Goal: Book appointment/travel/reservation

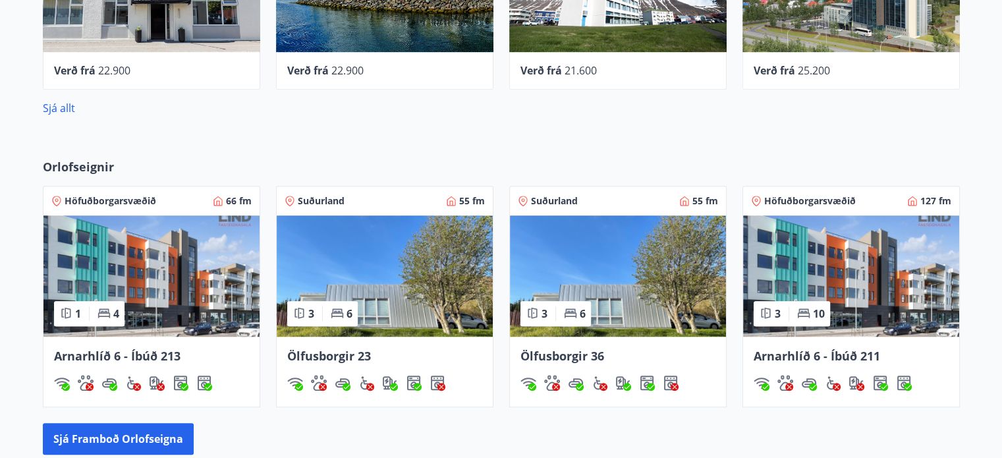
scroll to position [763, 0]
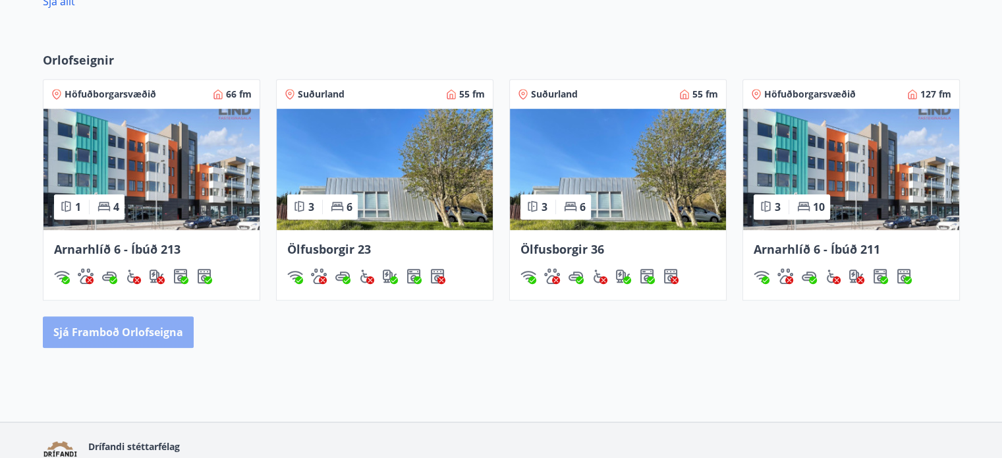
click at [155, 329] on button "Sjá framboð orlofseigna" at bounding box center [118, 332] width 151 height 32
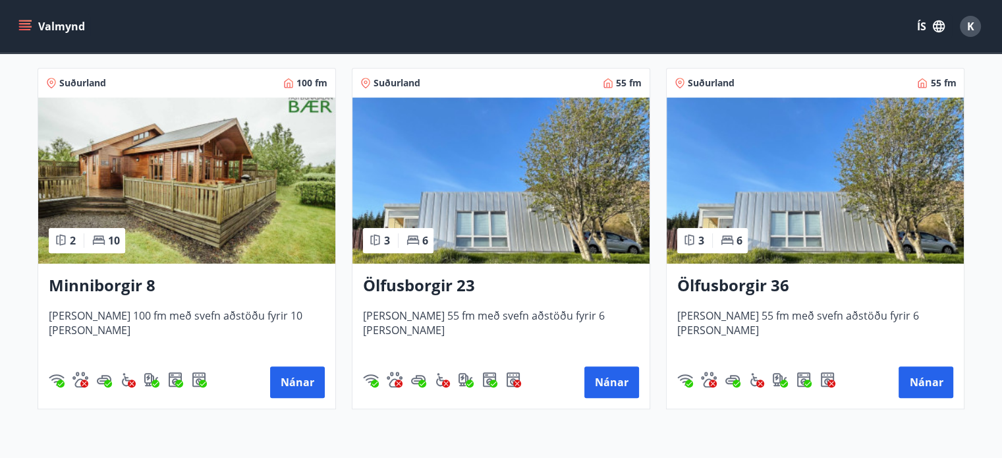
scroll to position [588, 0]
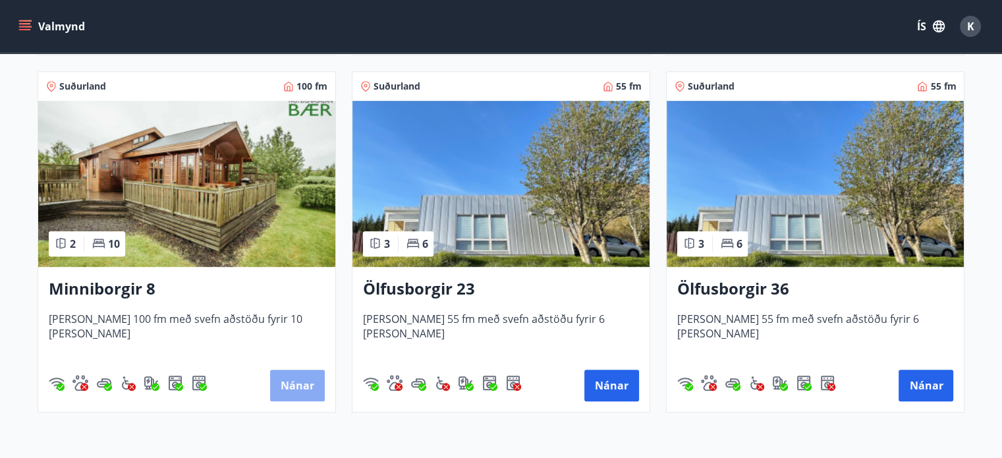
click at [306, 380] on button "Nánar" at bounding box center [297, 386] width 55 height 32
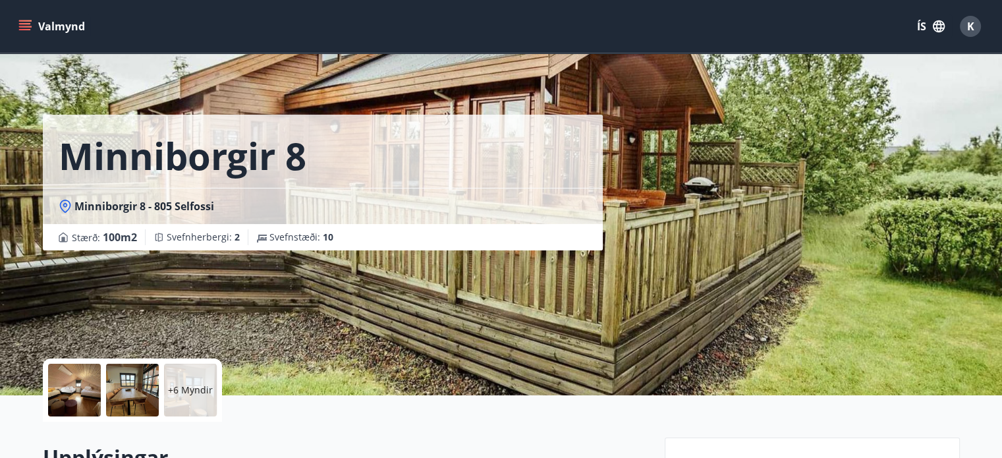
click at [74, 395] on div at bounding box center [74, 390] width 53 height 53
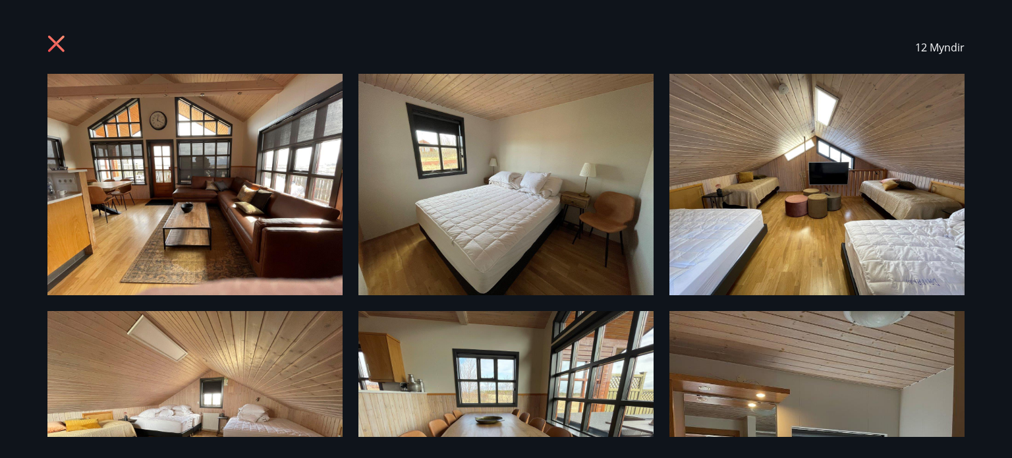
click at [991, 127] on div "12 Myndir" at bounding box center [506, 229] width 1012 height 458
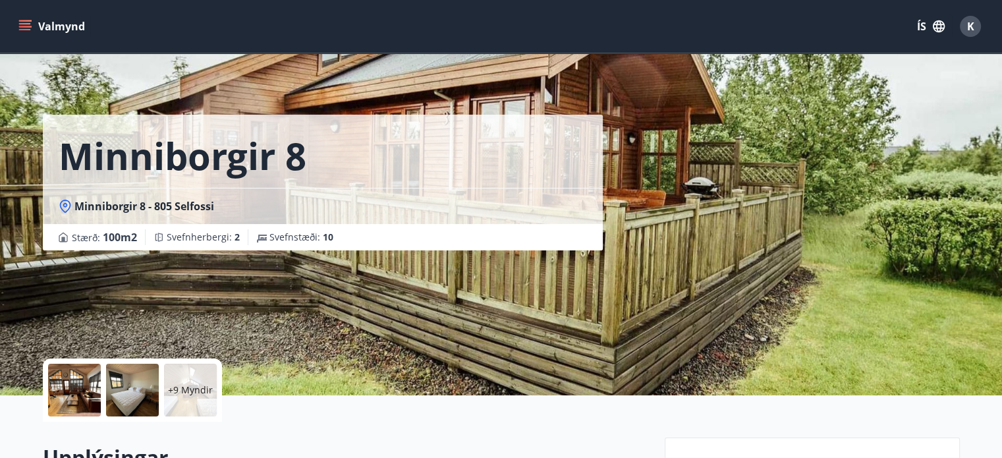
click at [74, 390] on div at bounding box center [74, 390] width 53 height 53
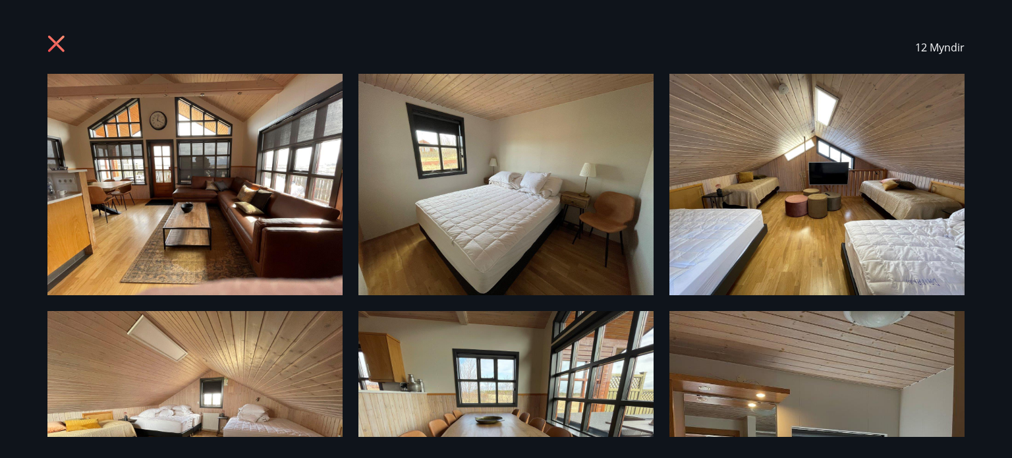
click at [210, 146] on img at bounding box center [194, 184] width 295 height 221
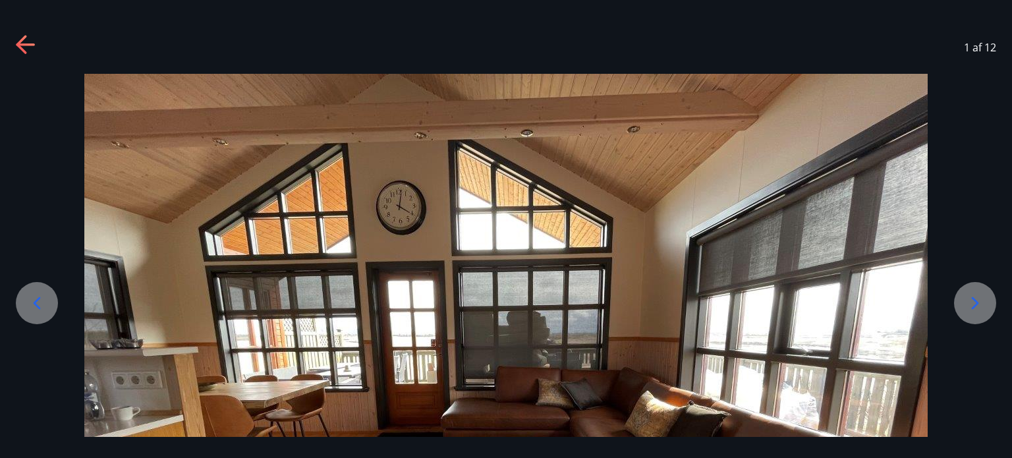
click at [975, 312] on icon at bounding box center [975, 303] width 21 height 21
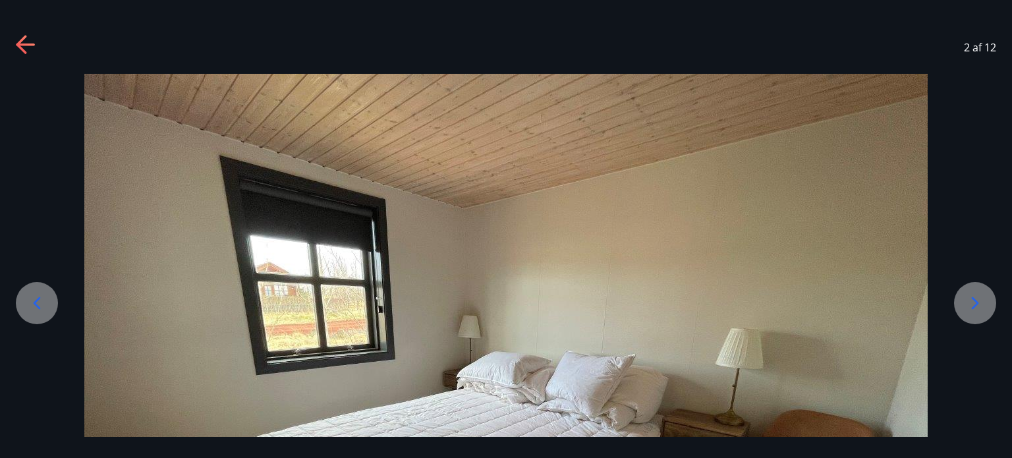
drag, startPoint x: 803, startPoint y: 368, endPoint x: 771, endPoint y: 223, distance: 149.0
click at [771, 223] on img at bounding box center [505, 390] width 843 height 633
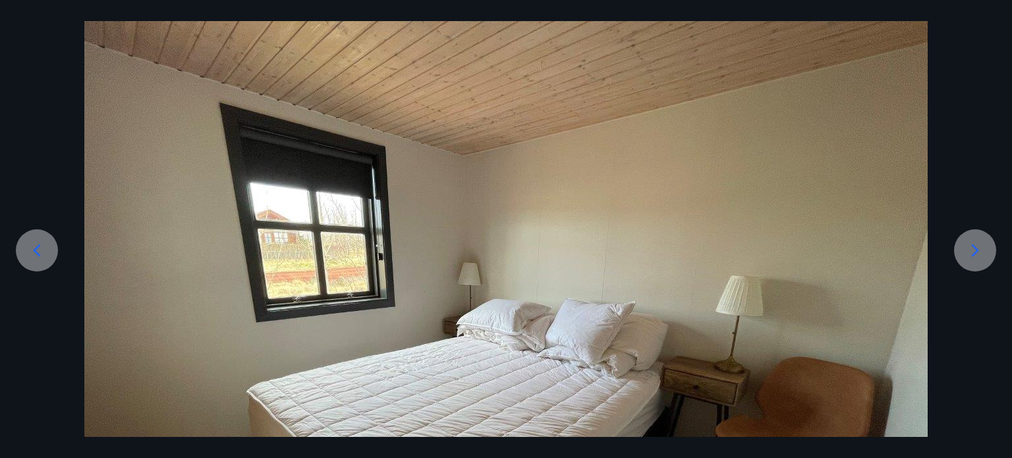
scroll to position [79, 0]
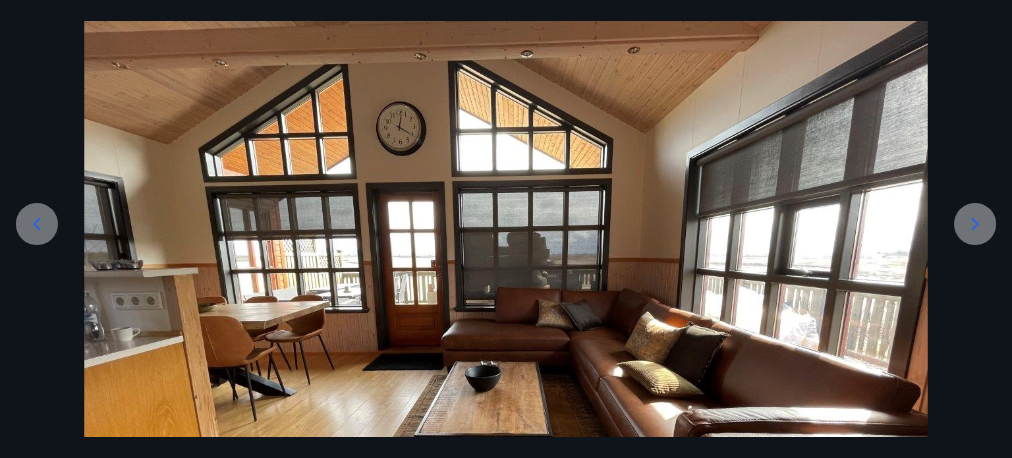
click at [988, 223] on div at bounding box center [975, 224] width 42 height 42
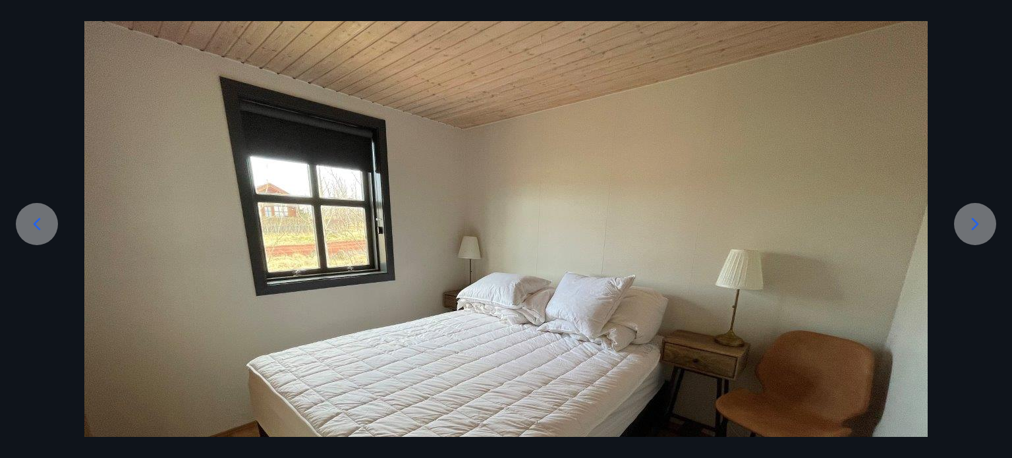
drag, startPoint x: 922, startPoint y: 234, endPoint x: 899, endPoint y: 115, distance: 120.8
click at [899, 115] on img at bounding box center [505, 311] width 843 height 633
click at [969, 236] on div at bounding box center [975, 224] width 42 height 42
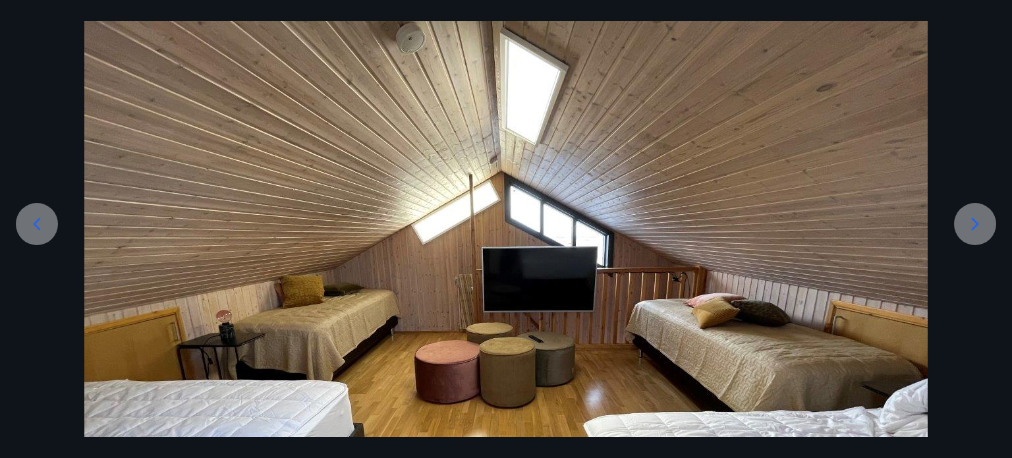
click at [969, 236] on div at bounding box center [975, 224] width 42 height 42
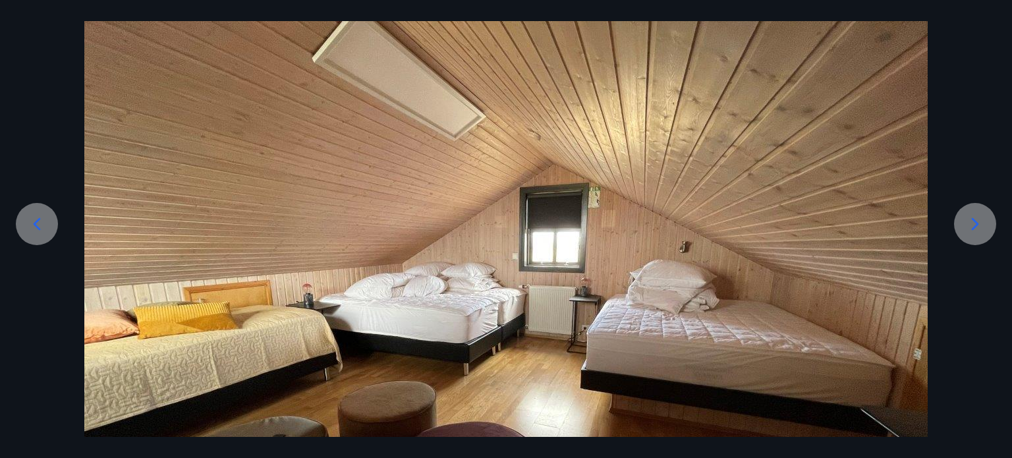
click at [975, 220] on icon at bounding box center [975, 223] width 7 height 13
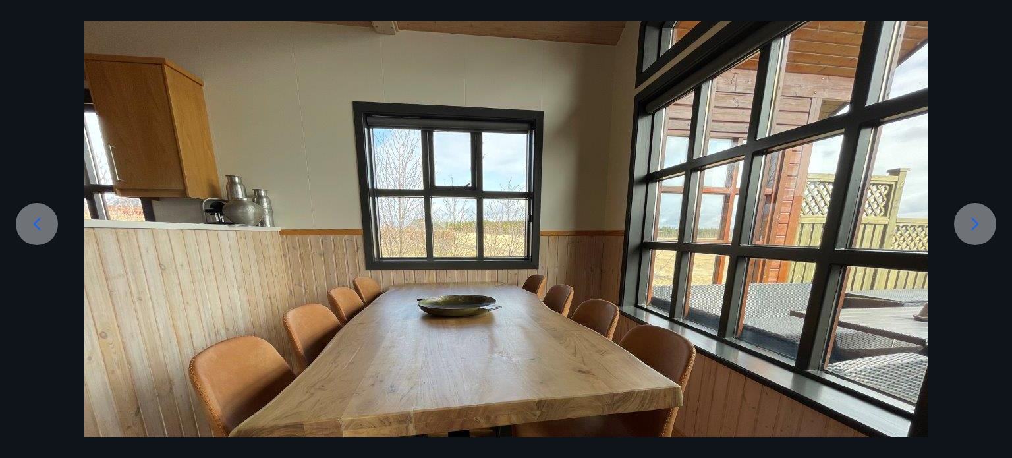
click at [975, 220] on icon at bounding box center [975, 223] width 7 height 13
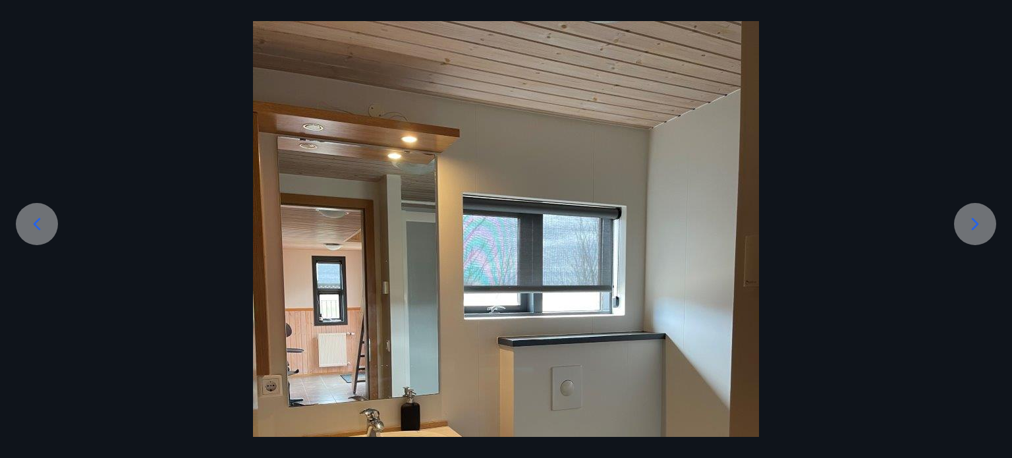
click at [975, 220] on icon at bounding box center [975, 223] width 7 height 13
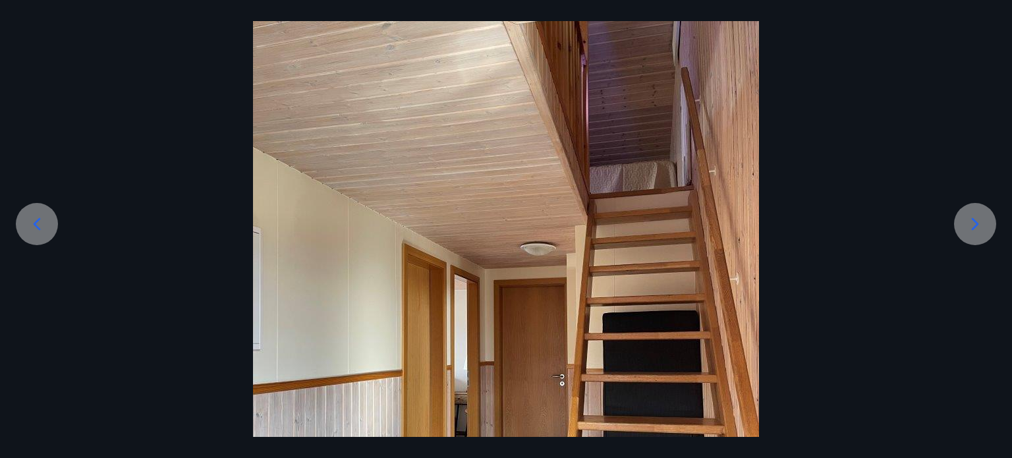
click at [975, 220] on icon at bounding box center [975, 223] width 7 height 13
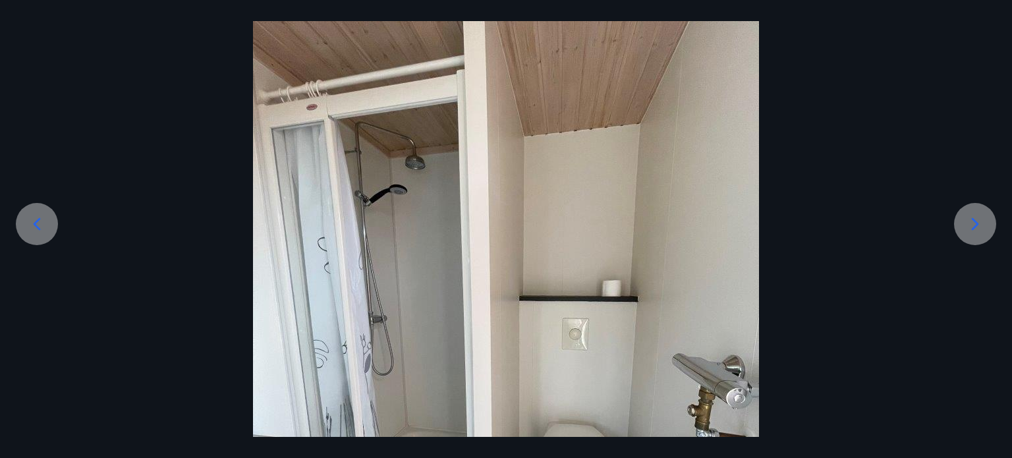
click at [975, 220] on icon at bounding box center [975, 223] width 7 height 13
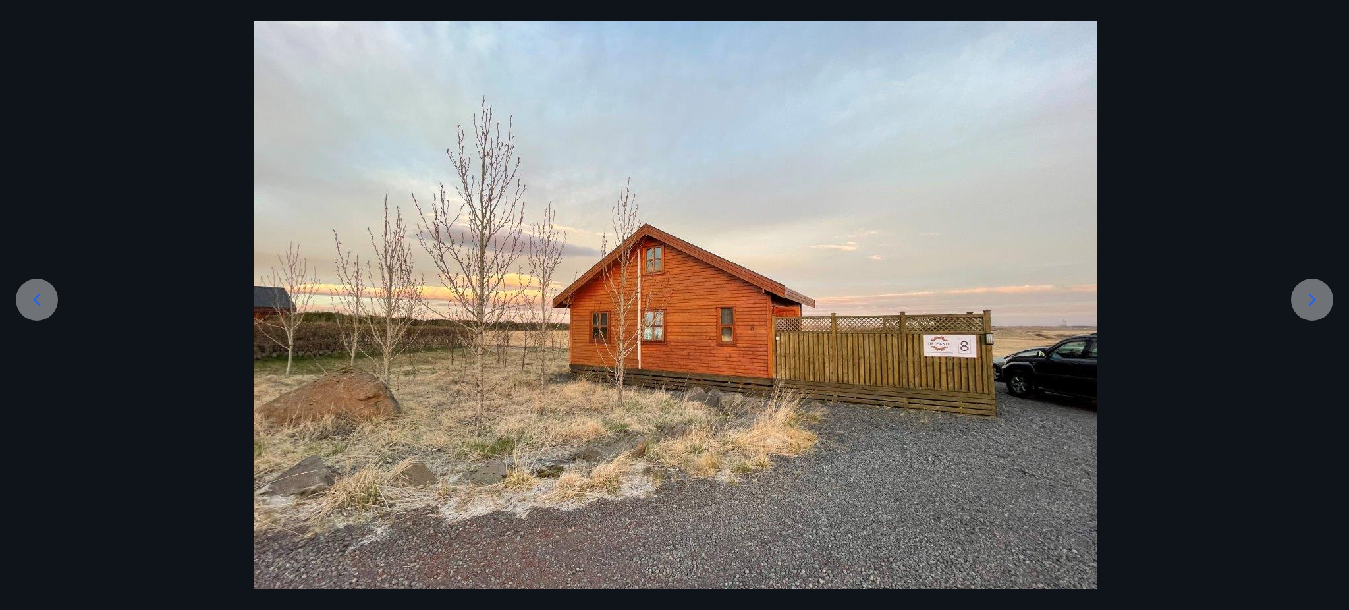
drag, startPoint x: 969, startPoint y: 6, endPoint x: 922, endPoint y: 269, distance: 267.1
click at [922, 269] on img at bounding box center [675, 311] width 843 height 633
click at [922, 269] on img at bounding box center [674, 311] width 843 height 633
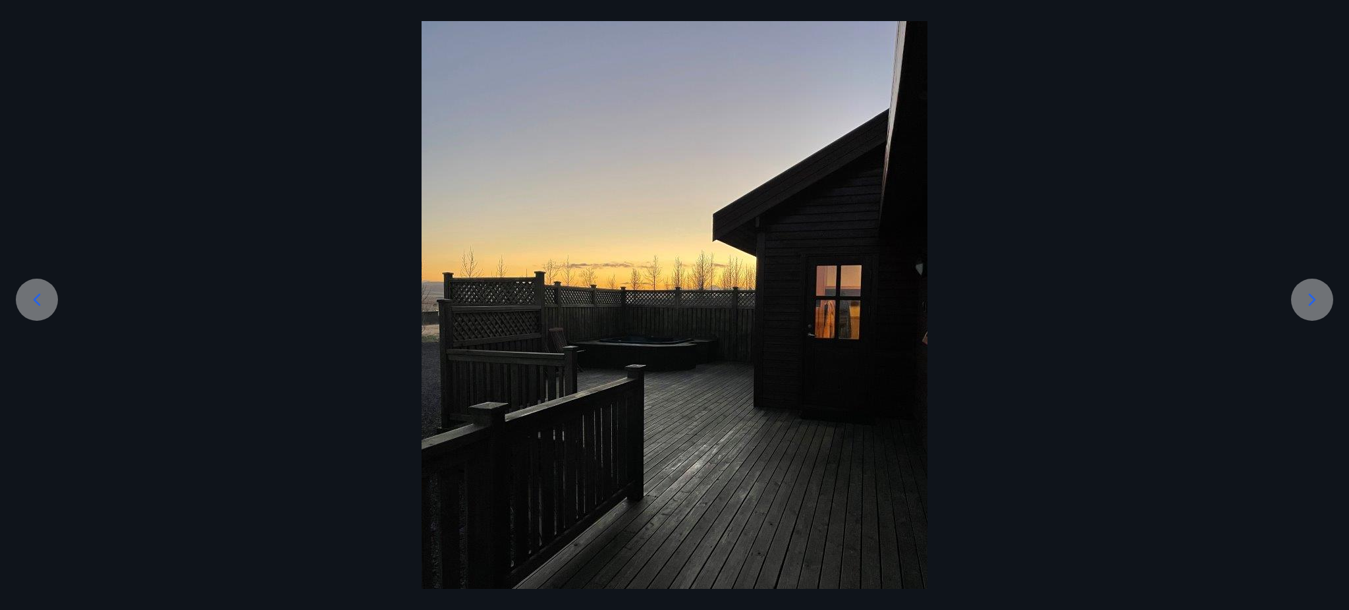
click at [1002, 302] on icon at bounding box center [1312, 300] width 7 height 13
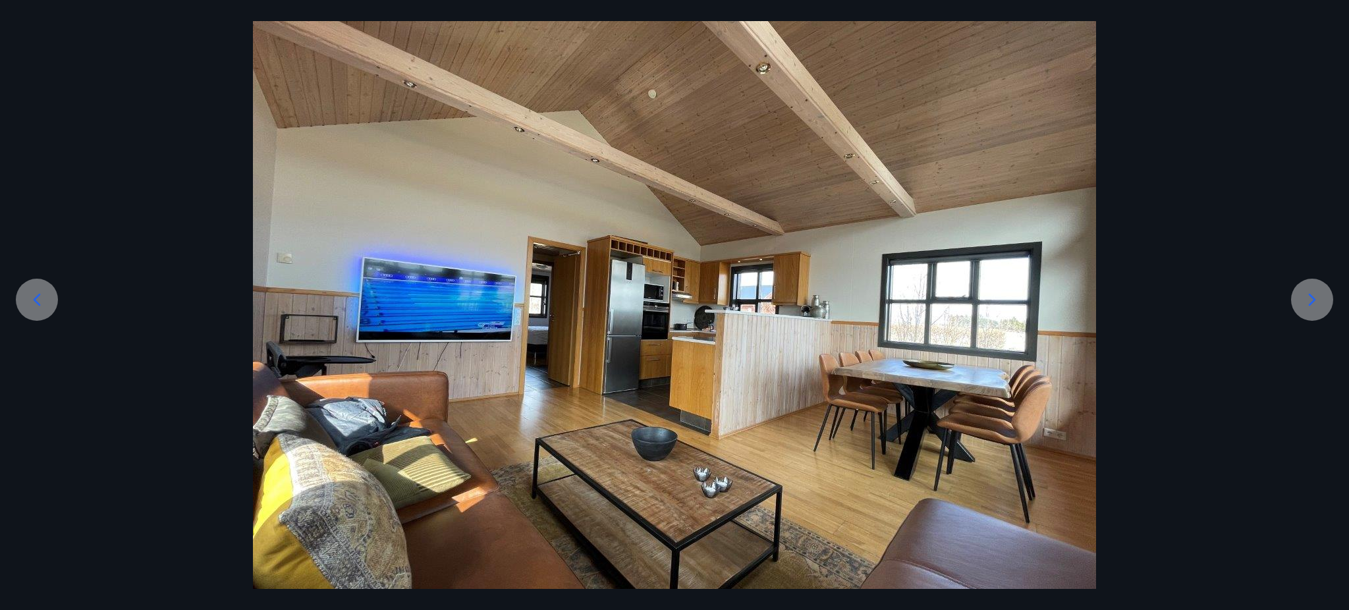
click at [1002, 291] on icon at bounding box center [1312, 299] width 21 height 21
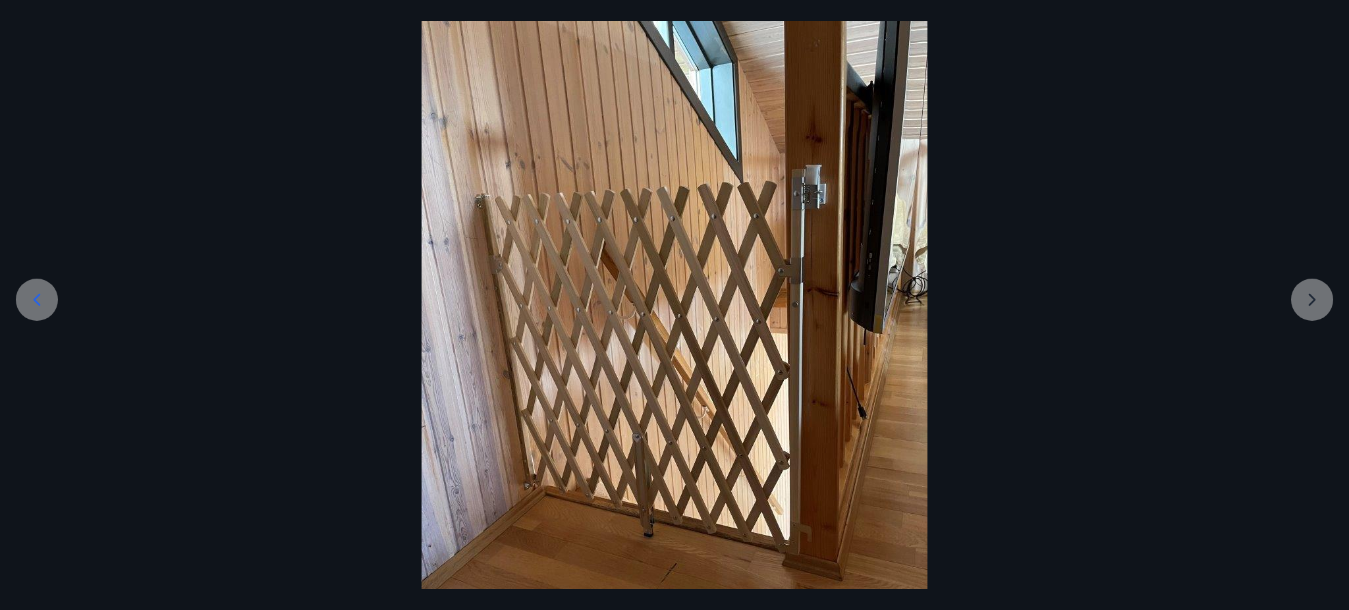
click at [1002, 291] on div at bounding box center [674, 332] width 1349 height 675
click at [1002, 300] on div at bounding box center [674, 332] width 1349 height 675
click at [39, 291] on icon at bounding box center [36, 299] width 21 height 21
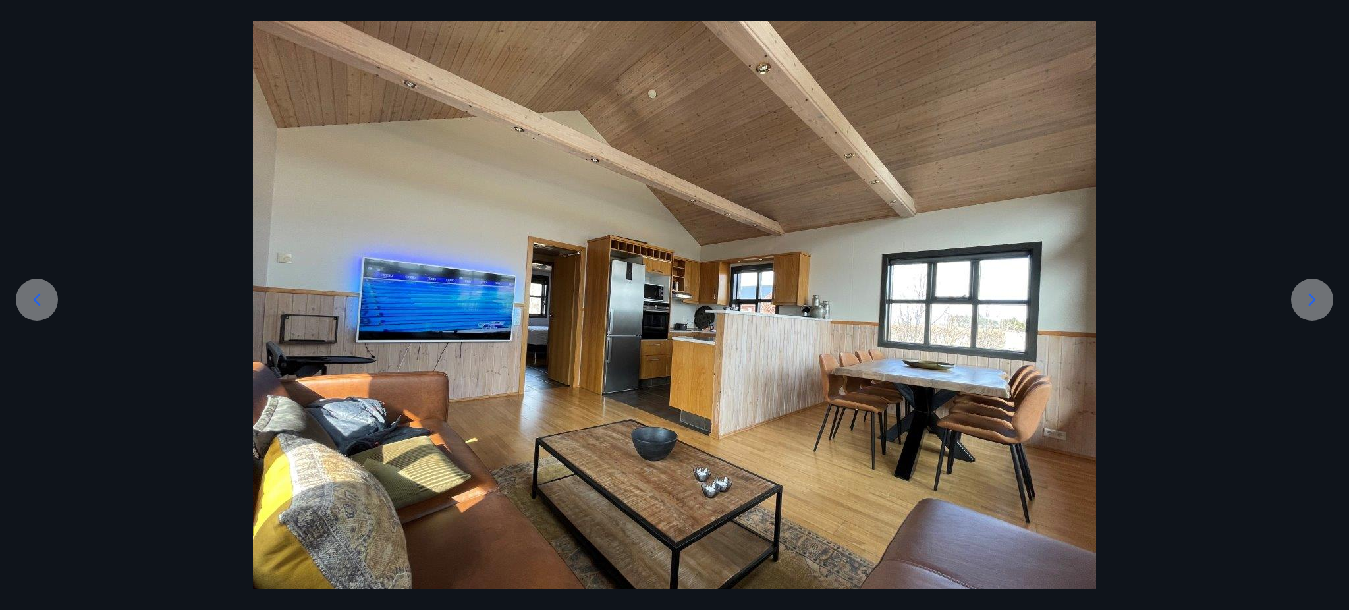
click at [39, 291] on icon at bounding box center [36, 299] width 21 height 21
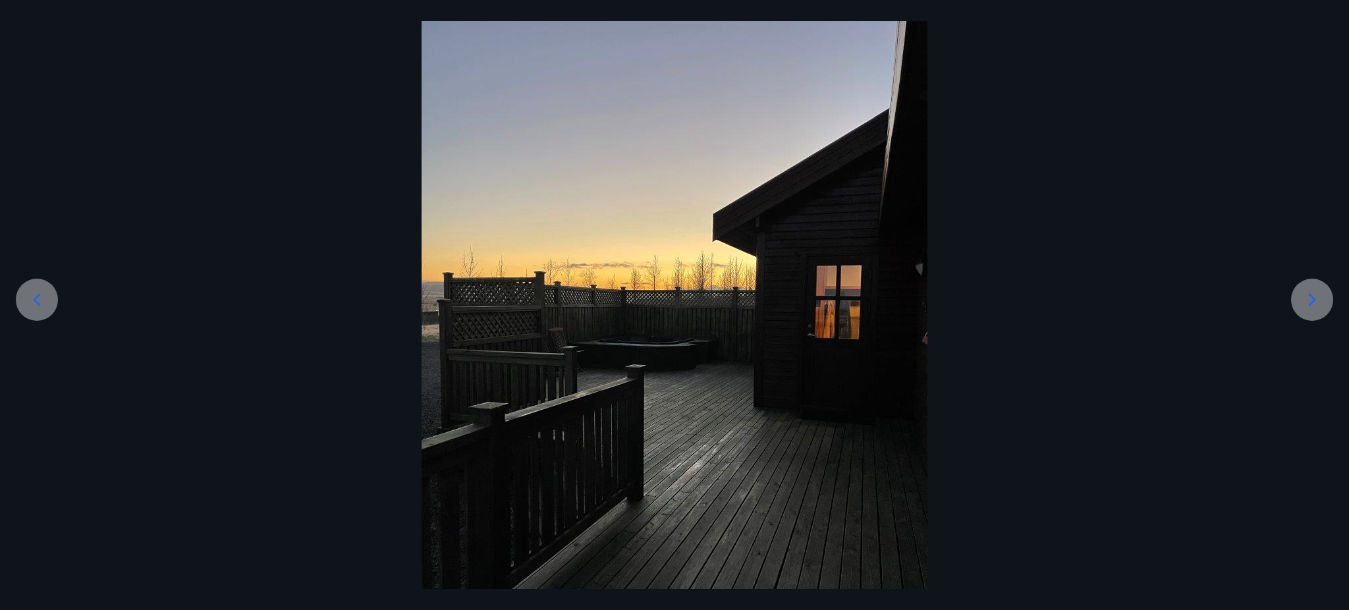
click at [39, 291] on icon at bounding box center [36, 299] width 21 height 21
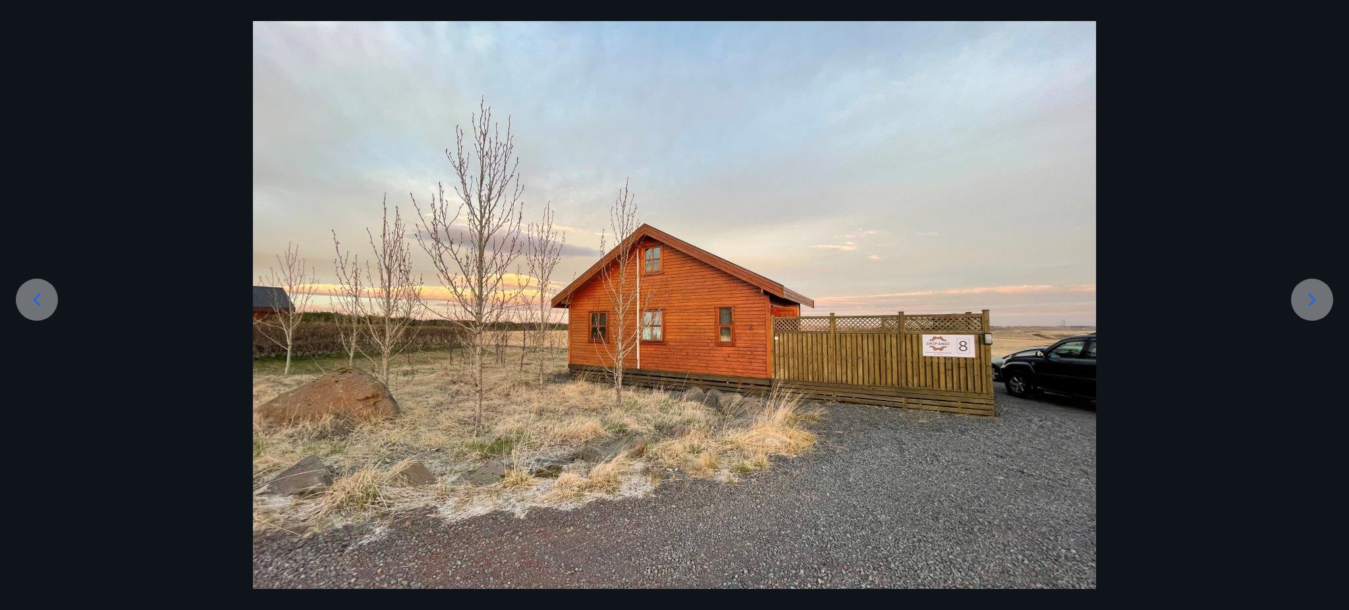
click at [39, 291] on icon at bounding box center [36, 299] width 21 height 21
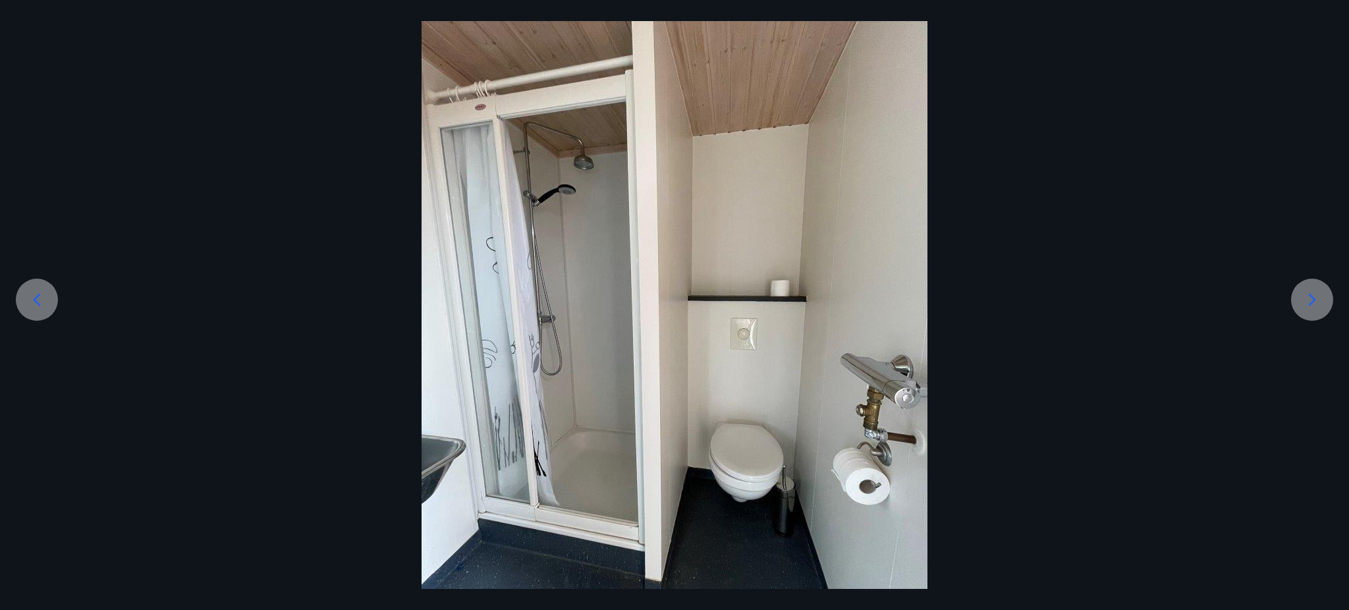
click at [39, 291] on icon at bounding box center [36, 299] width 21 height 21
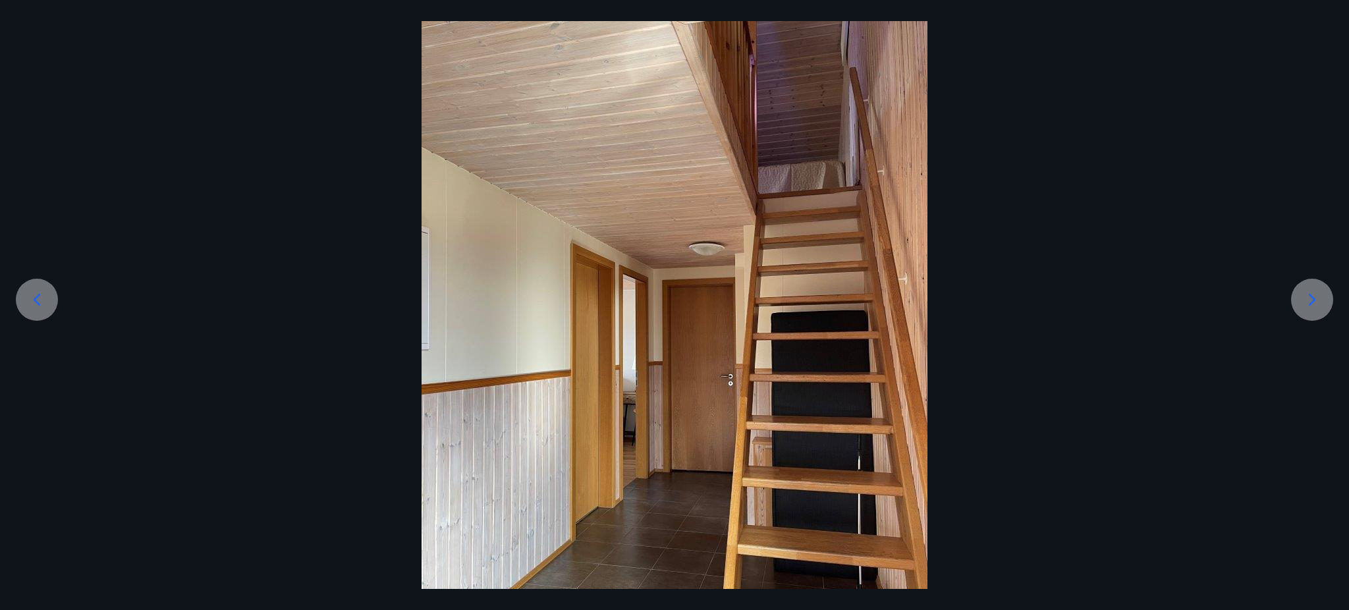
click at [39, 291] on icon at bounding box center [36, 299] width 21 height 21
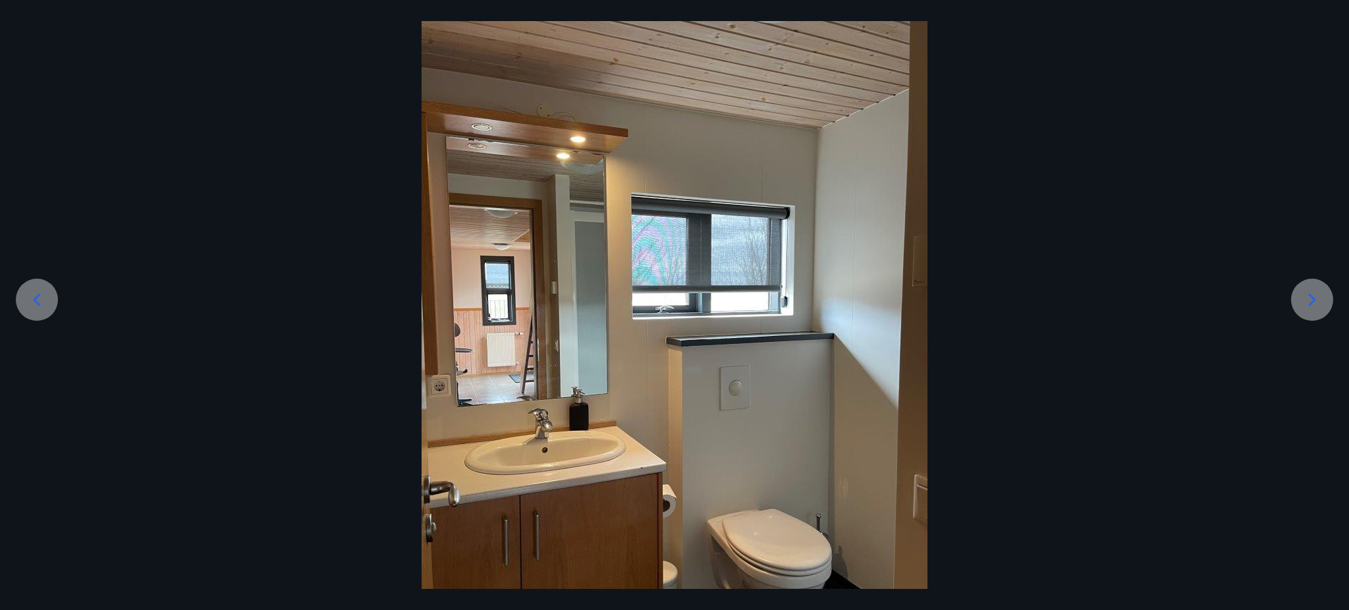
click at [39, 291] on icon at bounding box center [36, 299] width 21 height 21
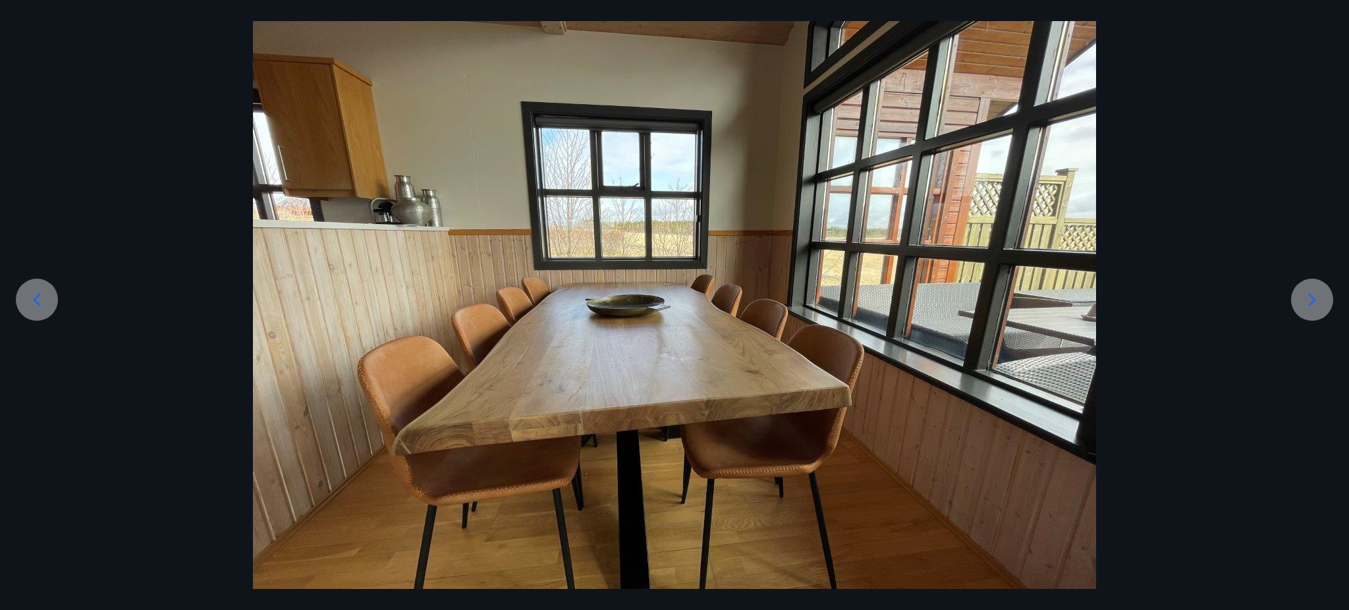
click at [39, 291] on icon at bounding box center [36, 299] width 21 height 21
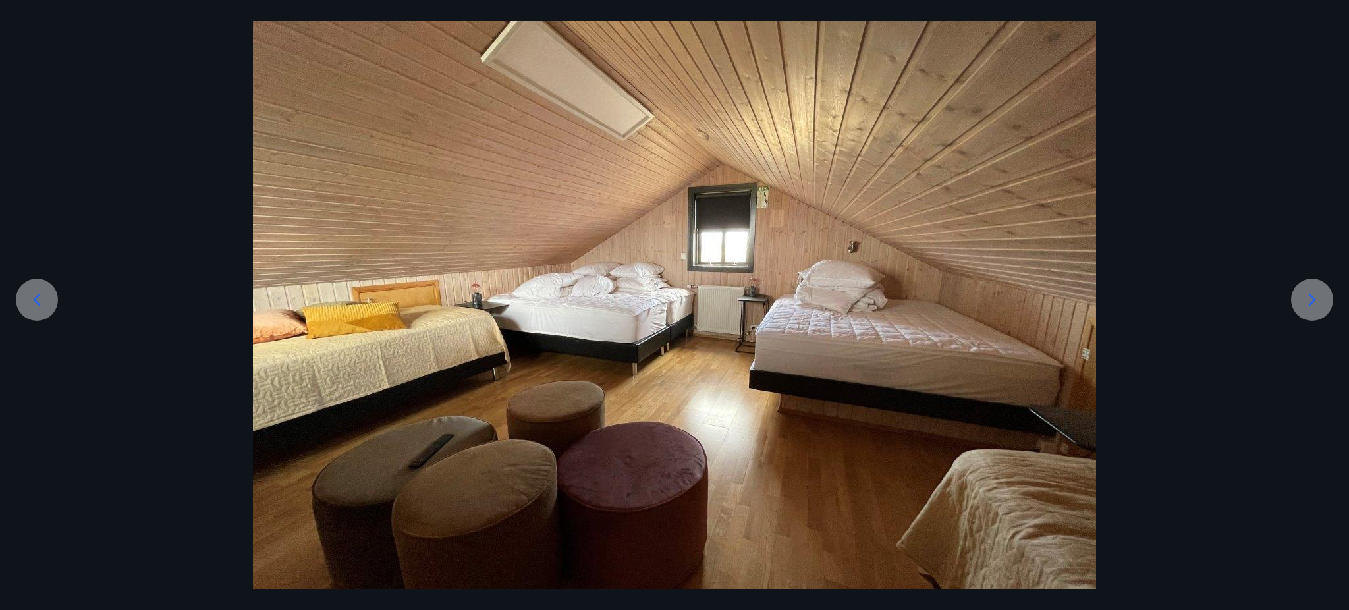
click at [39, 291] on icon at bounding box center [36, 299] width 21 height 21
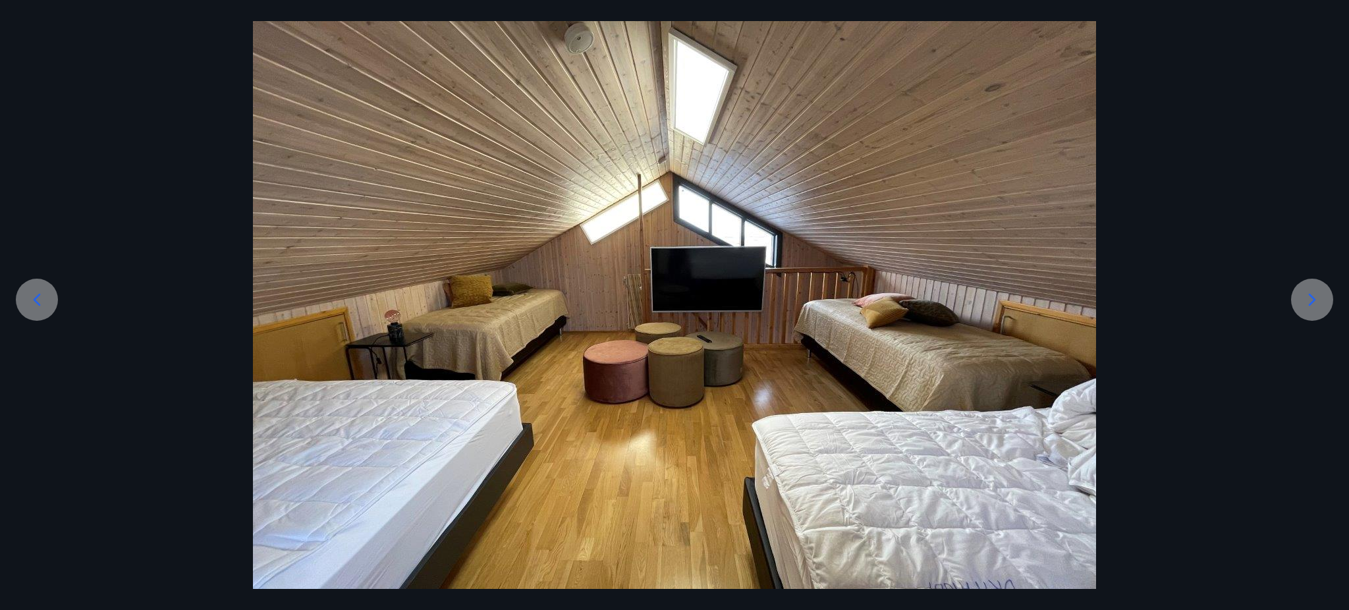
click at [39, 291] on icon at bounding box center [36, 299] width 21 height 21
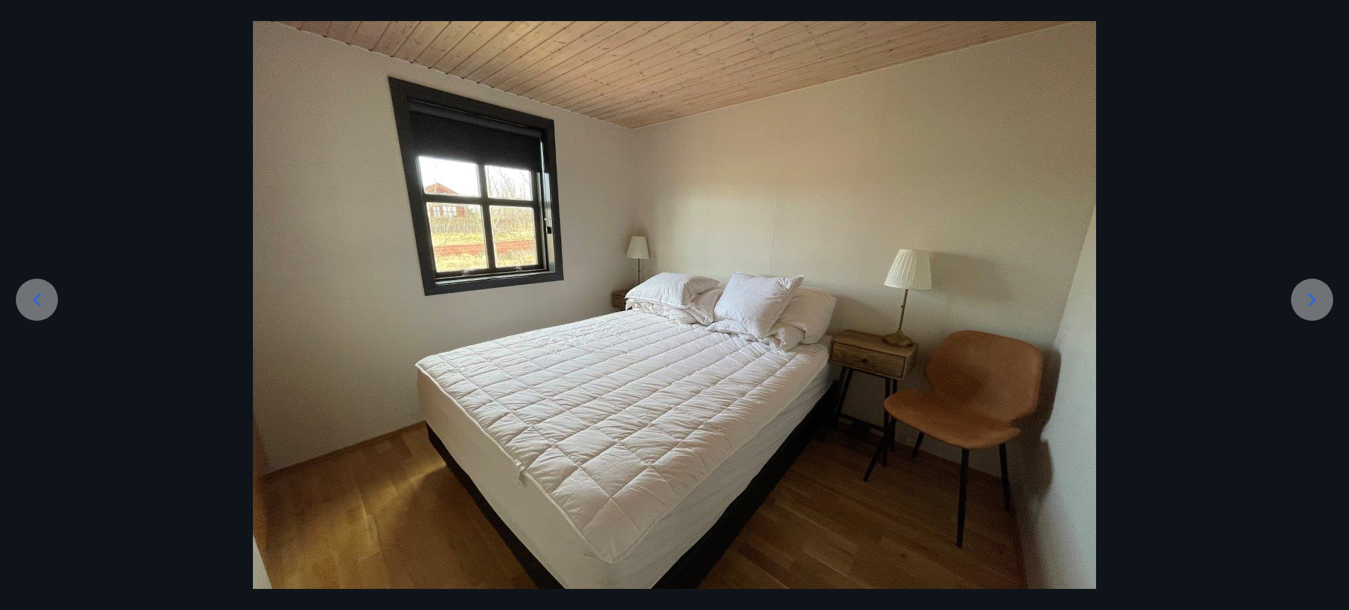
click at [39, 291] on icon at bounding box center [36, 299] width 21 height 21
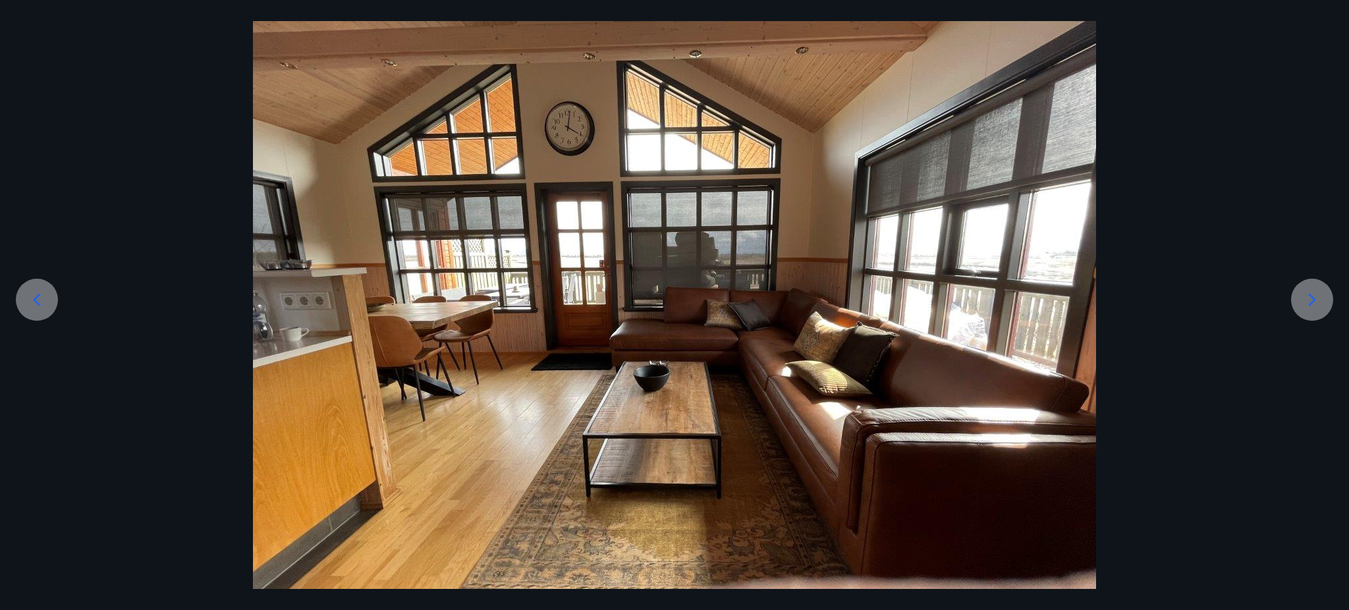
click at [39, 291] on icon at bounding box center [36, 299] width 21 height 21
click at [40, 302] on icon at bounding box center [36, 299] width 21 height 21
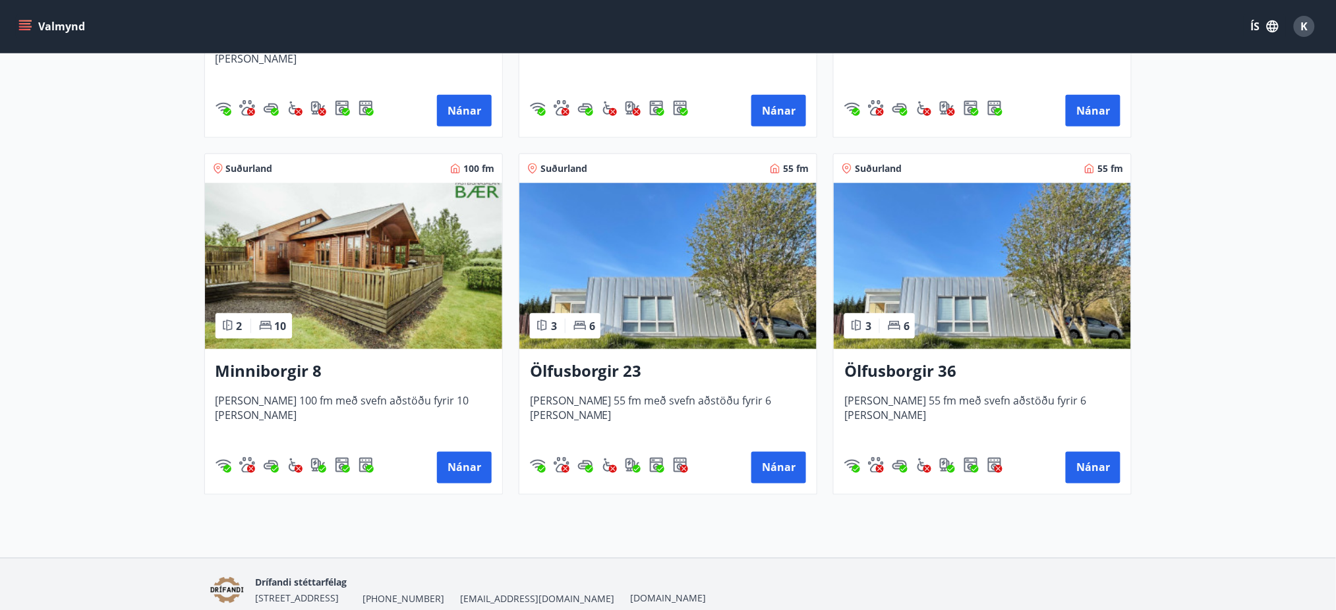
scroll to position [503, 0]
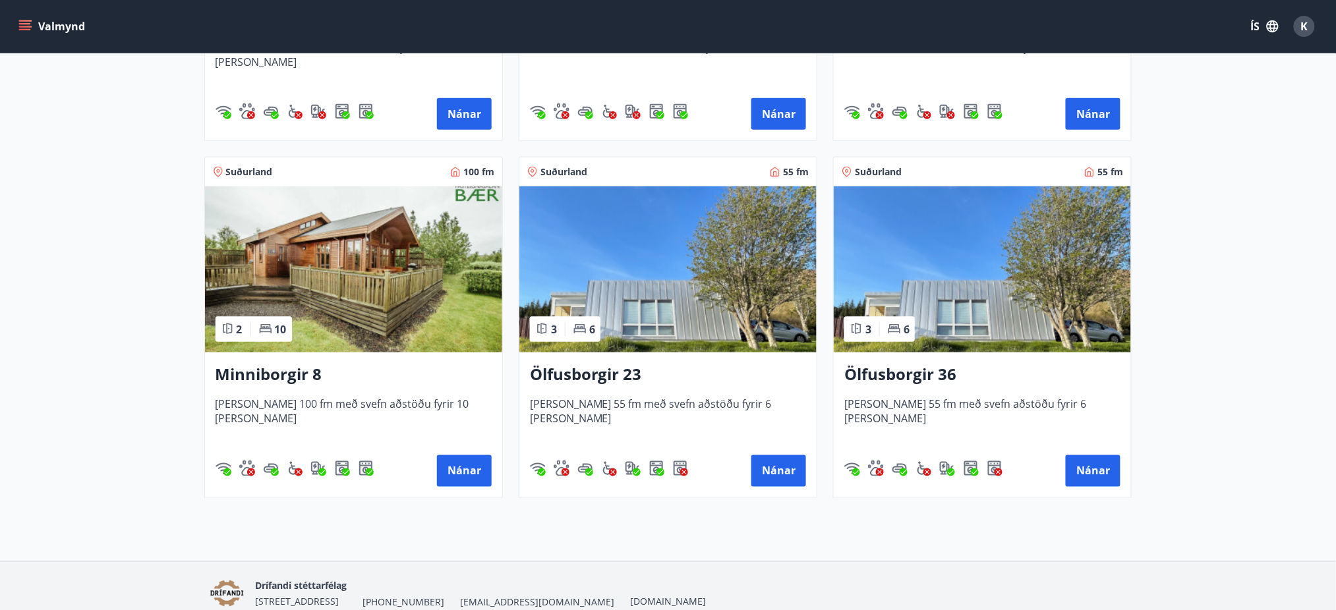
click at [1002, 314] on img at bounding box center [981, 269] width 297 height 166
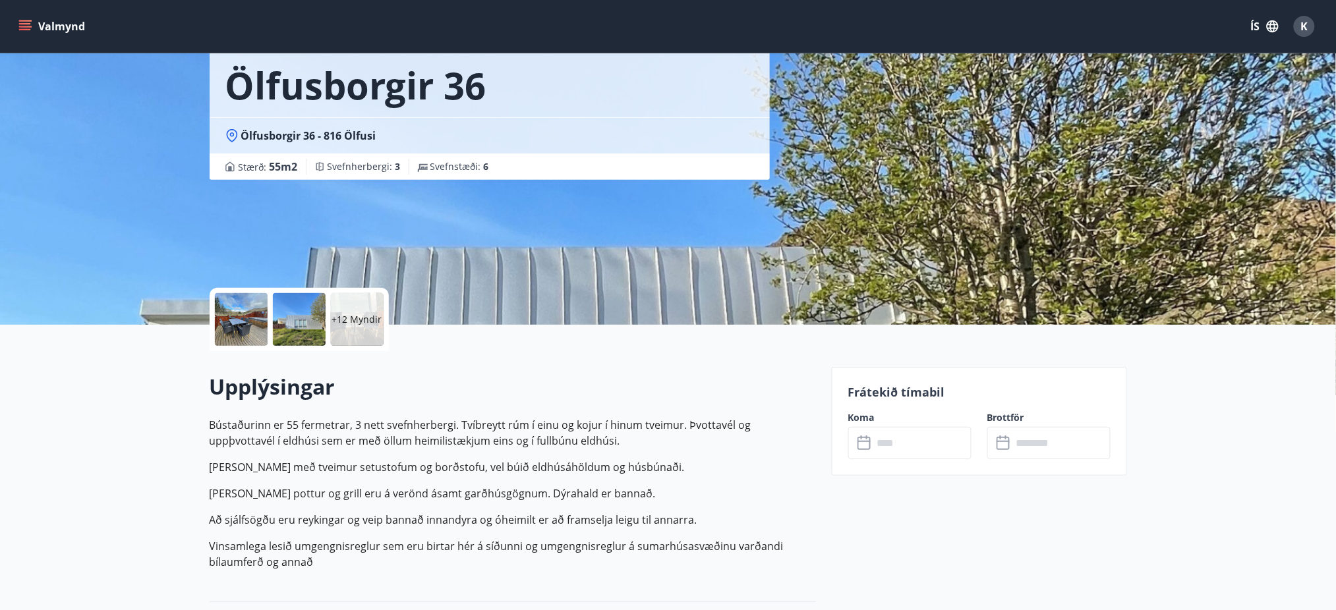
scroll to position [65, 0]
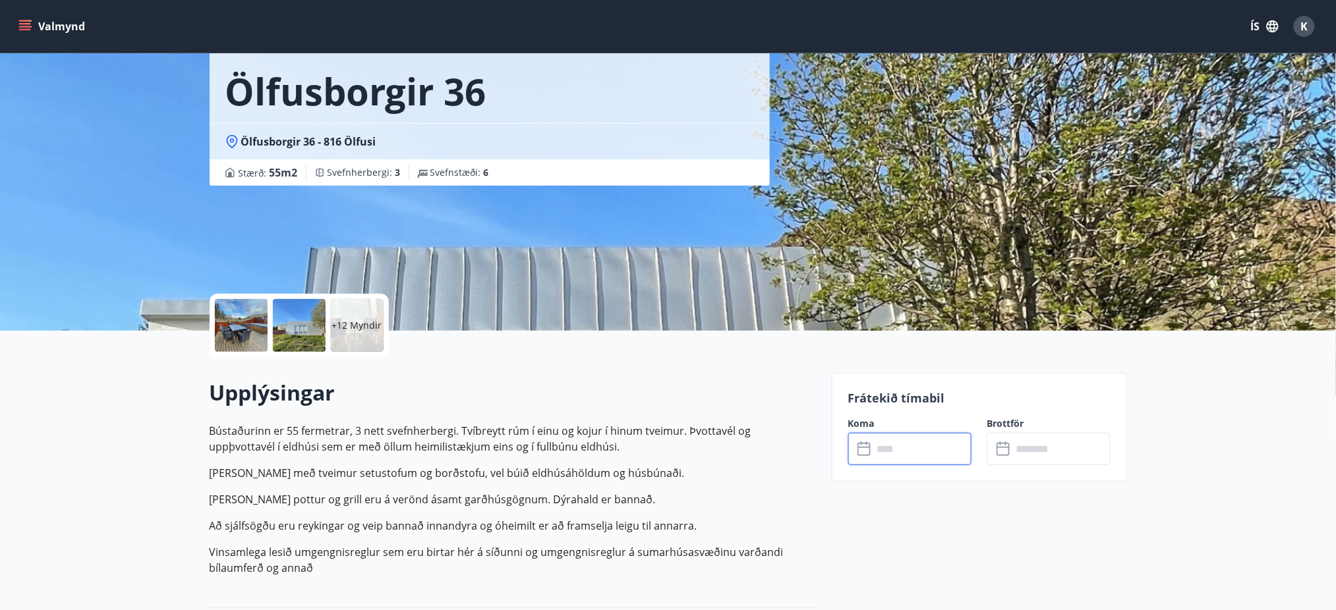
click at [915, 454] on input "text" at bounding box center [922, 449] width 98 height 32
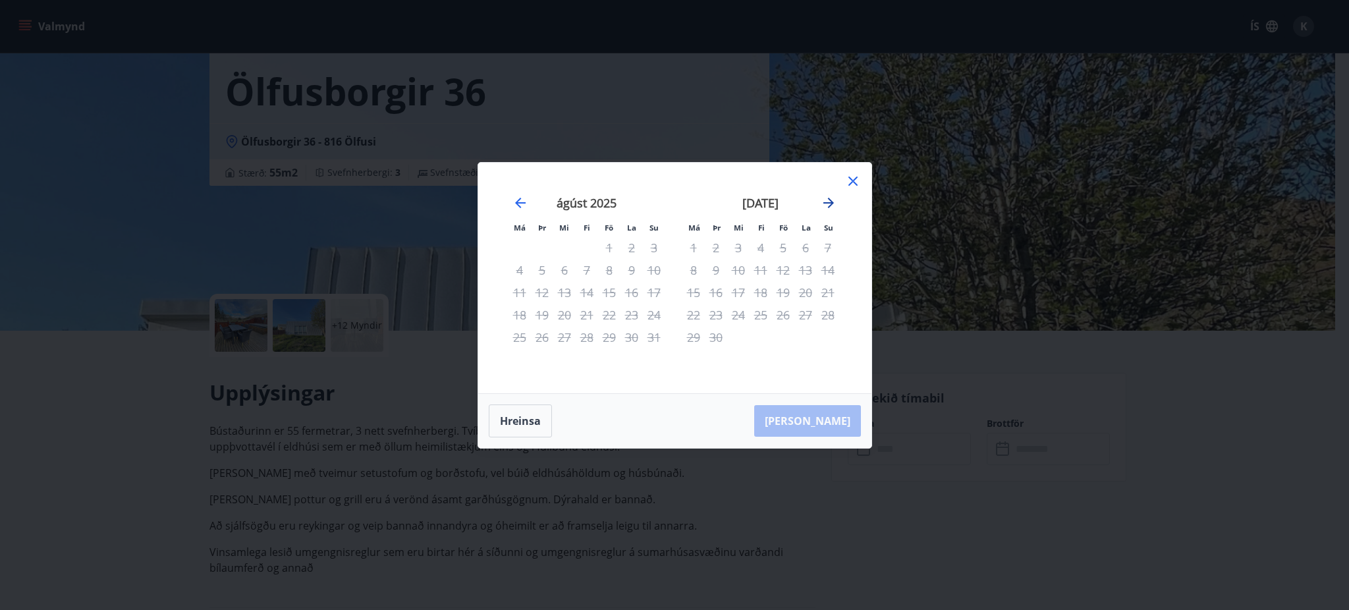
click at [830, 205] on icon "Move forward to switch to the next month." at bounding box center [829, 203] width 11 height 11
click at [521, 203] on icon "Move backward to switch to the previous month." at bounding box center [520, 203] width 11 height 11
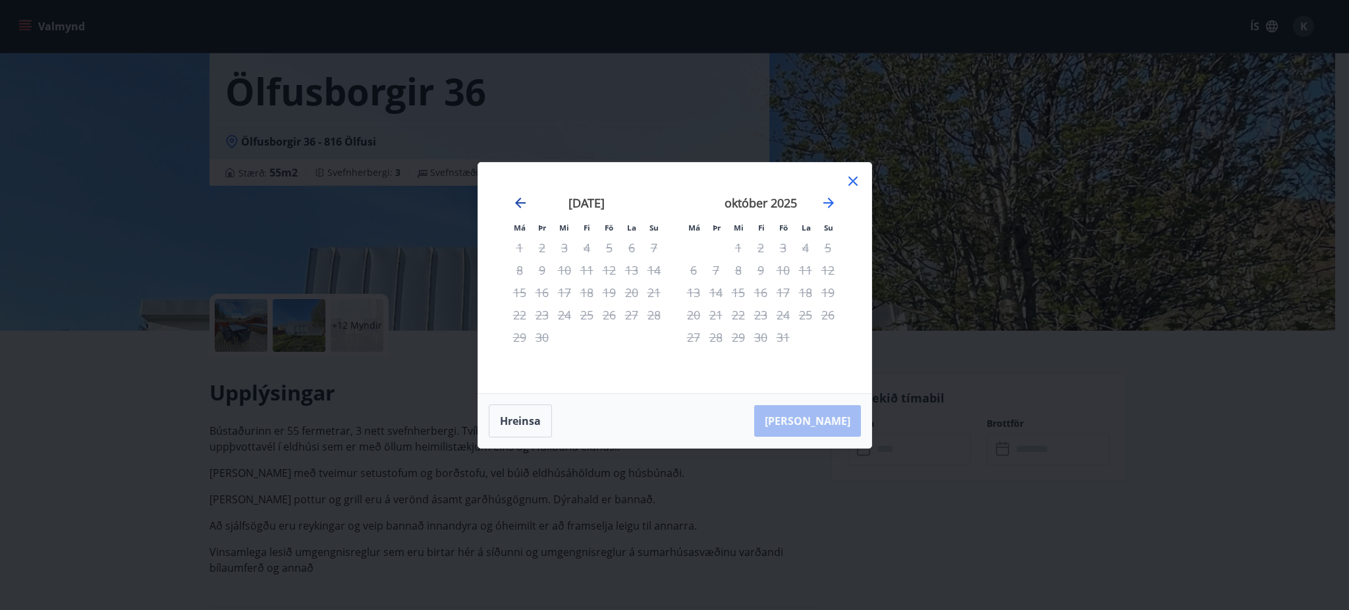
click at [521, 203] on icon "Move backward to switch to the previous month." at bounding box center [520, 203] width 11 height 11
click at [854, 184] on icon at bounding box center [853, 181] width 16 height 16
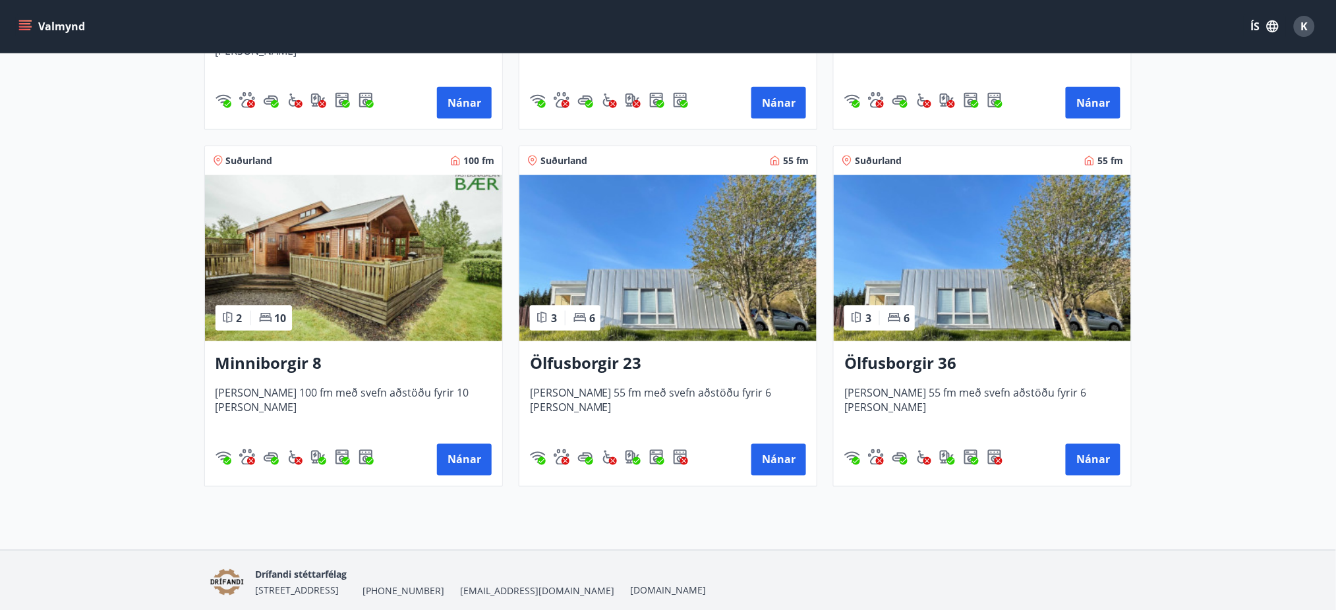
scroll to position [515, 0]
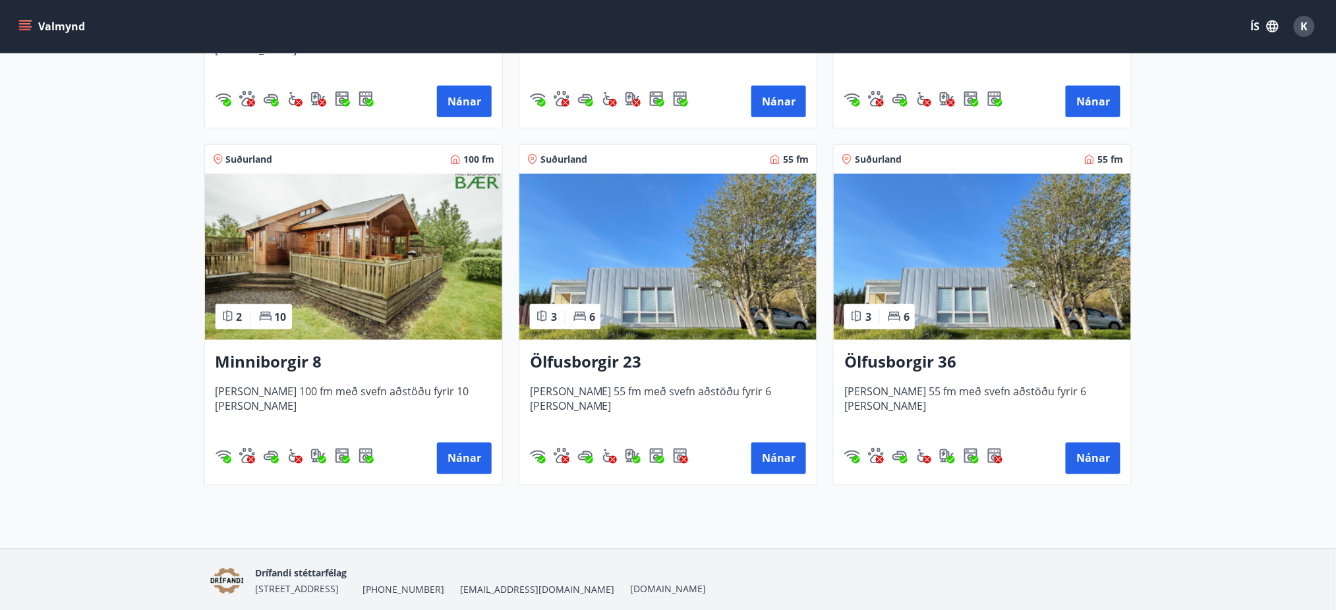
click at [722, 250] on img at bounding box center [667, 257] width 297 height 166
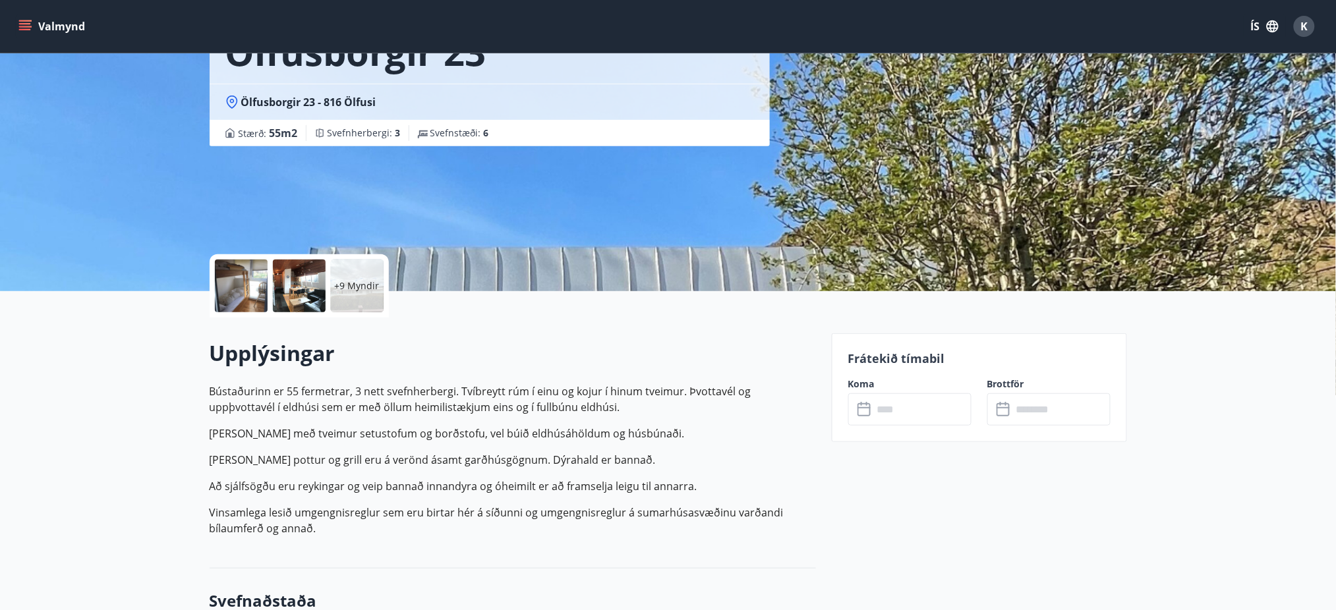
scroll to position [117, 0]
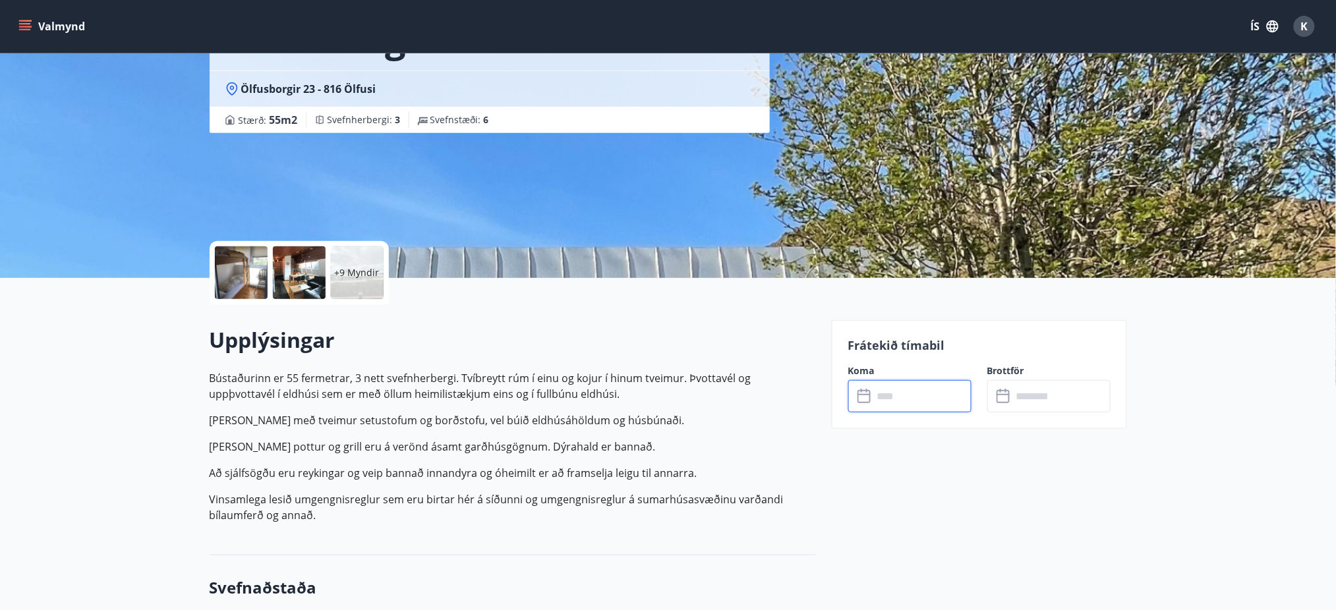
click at [907, 382] on input "text" at bounding box center [922, 396] width 98 height 32
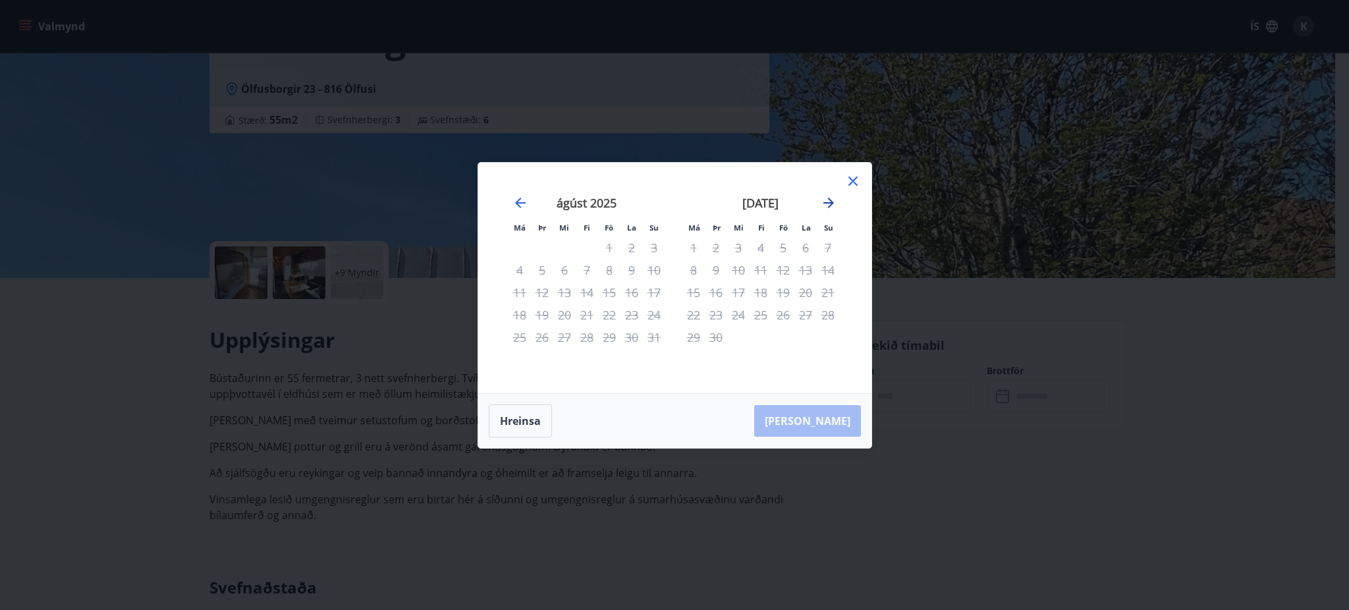
click at [828, 208] on icon "Move forward to switch to the next month." at bounding box center [829, 203] width 16 height 16
click at [519, 200] on icon "Move backward to switch to the previous month." at bounding box center [520, 203] width 11 height 11
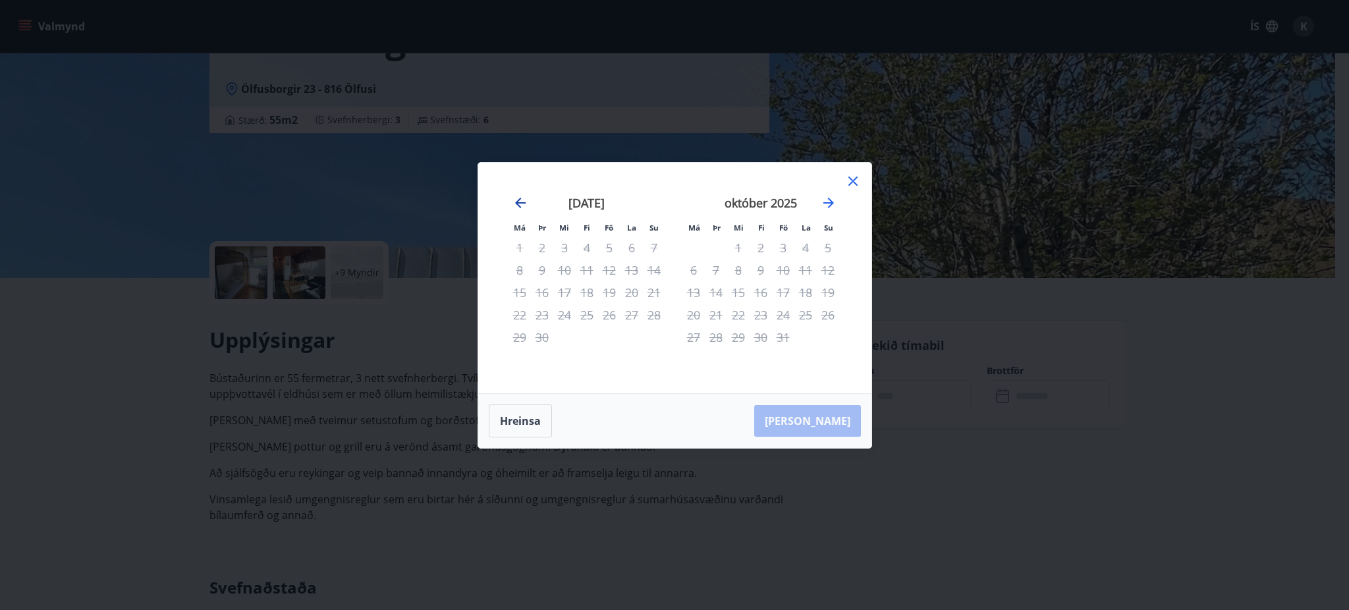
click at [519, 200] on icon "Move backward to switch to the previous month." at bounding box center [520, 203] width 11 height 11
click at [849, 178] on icon at bounding box center [853, 181] width 16 height 16
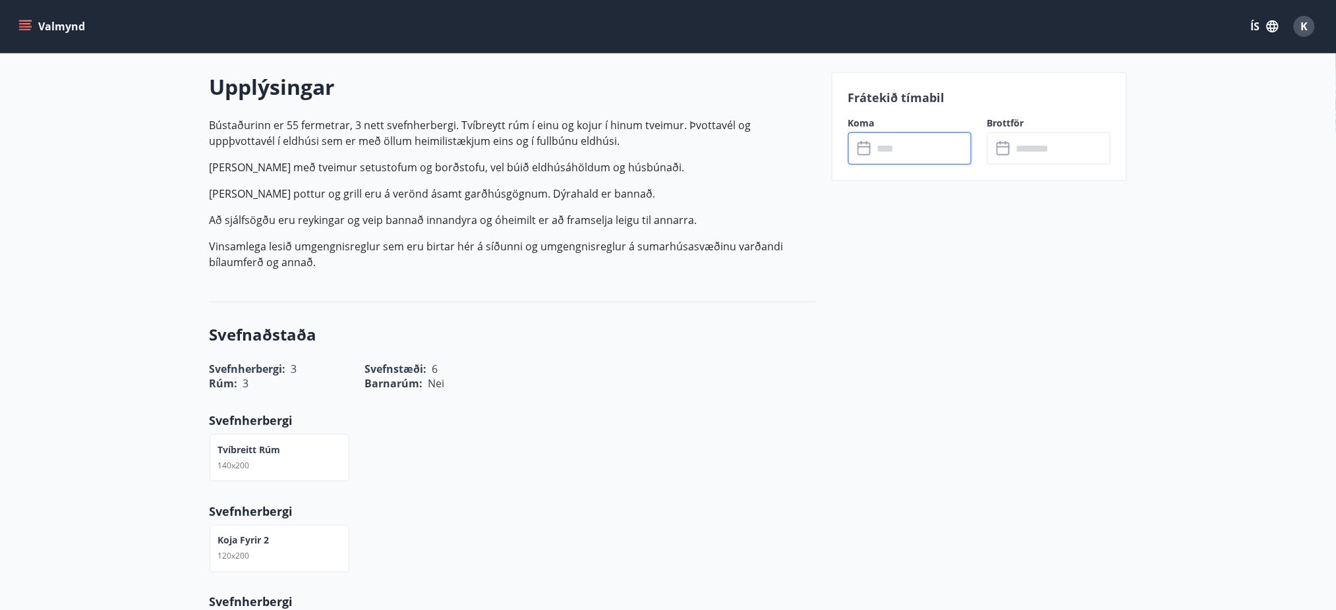
scroll to position [49, 0]
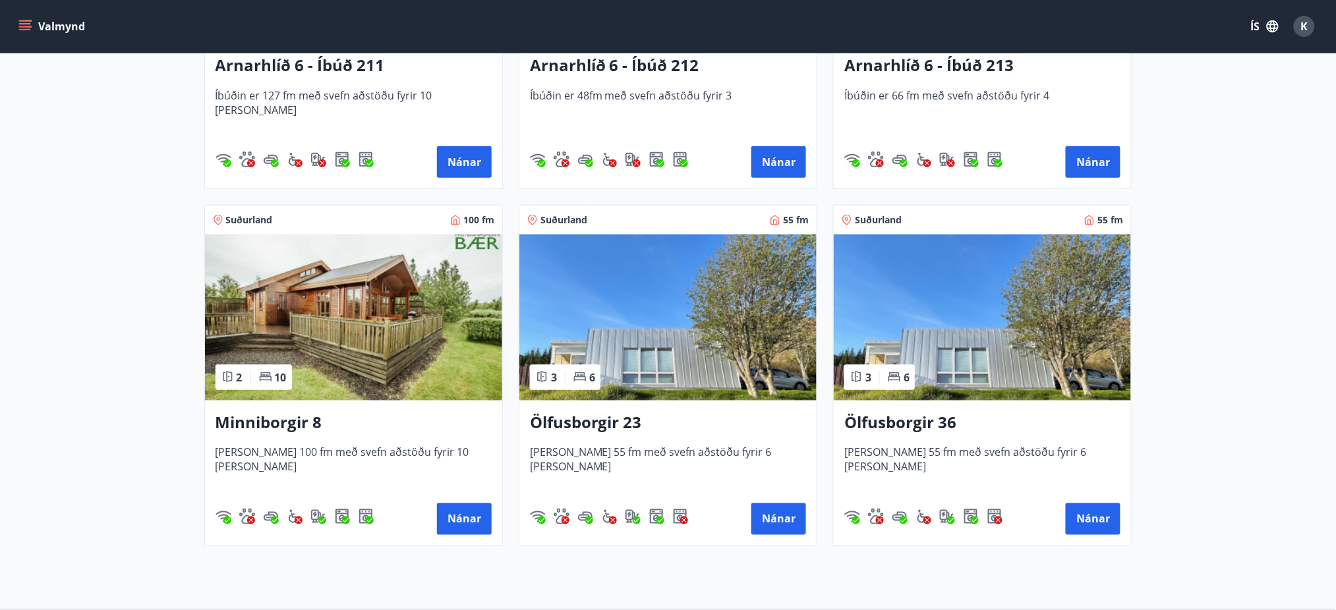
scroll to position [456, 0]
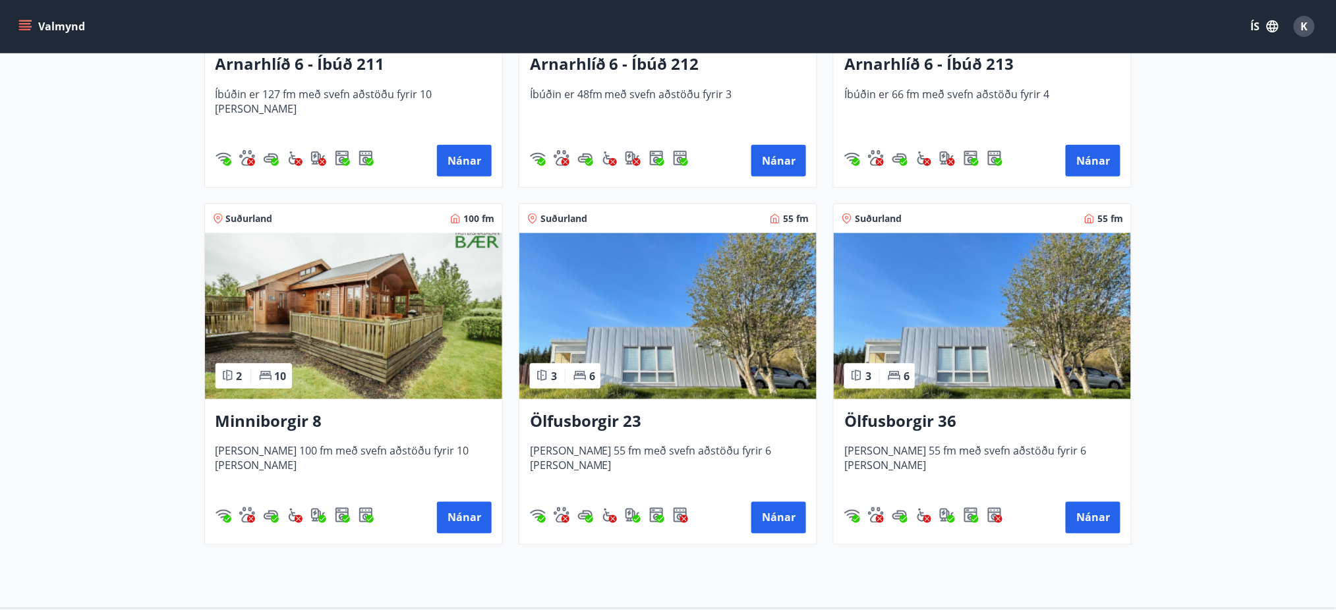
click at [349, 341] on img at bounding box center [353, 316] width 297 height 166
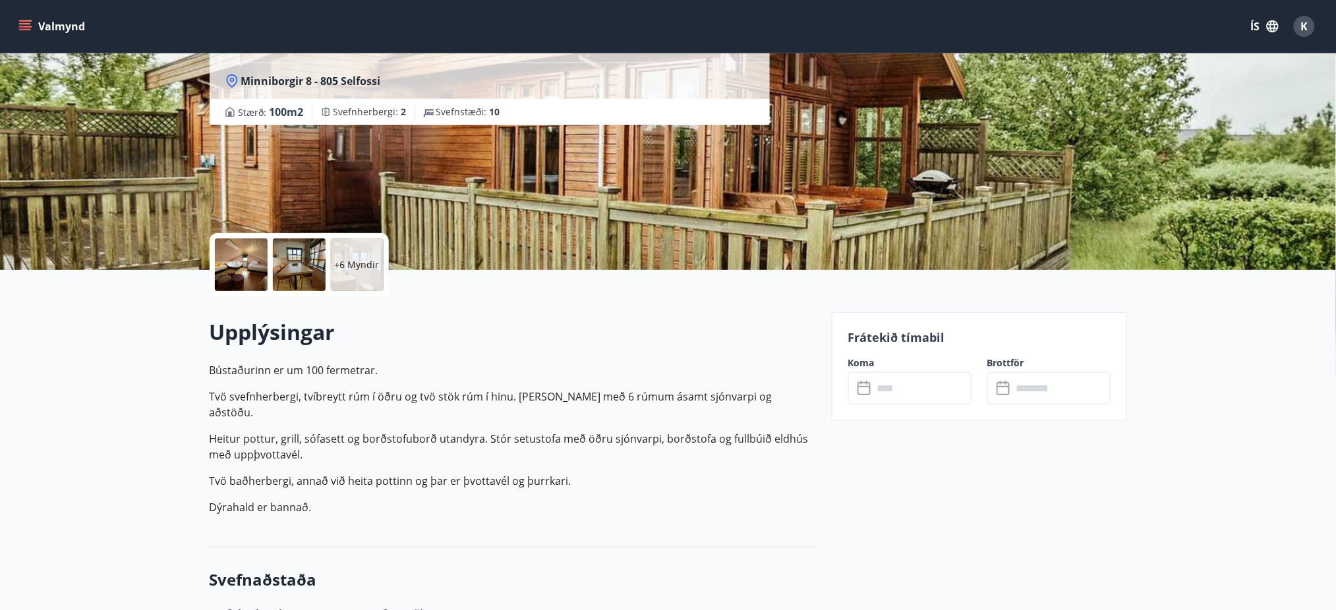
scroll to position [90, 0]
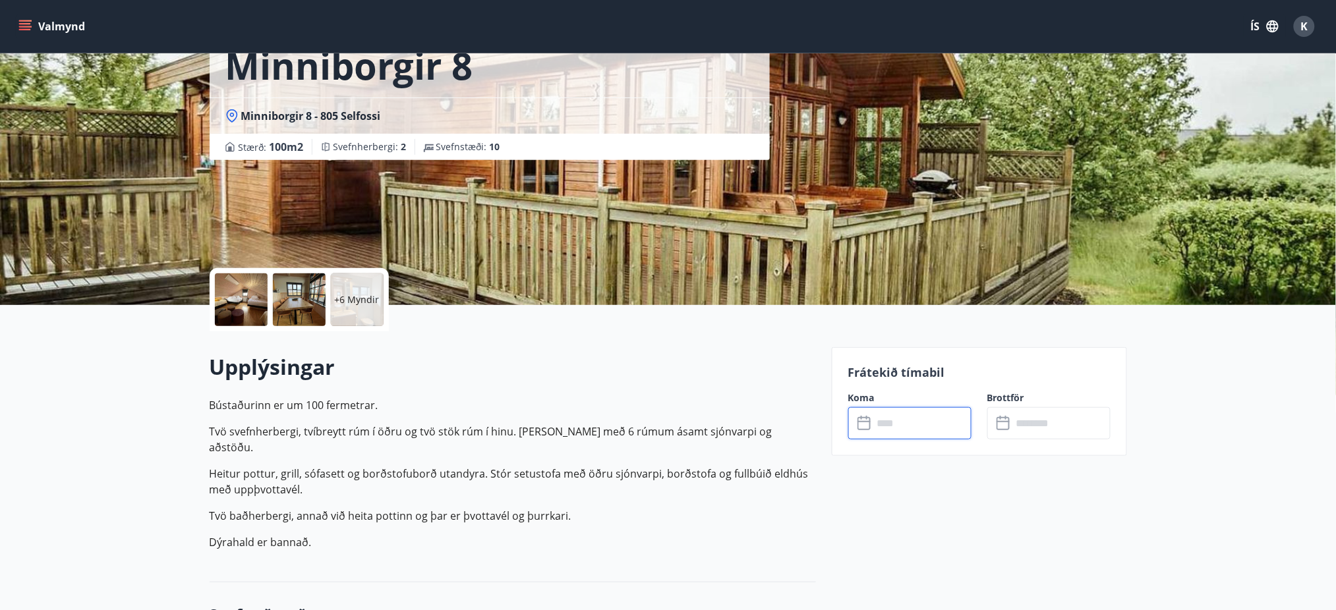
click at [873, 422] on input "text" at bounding box center [922, 423] width 98 height 32
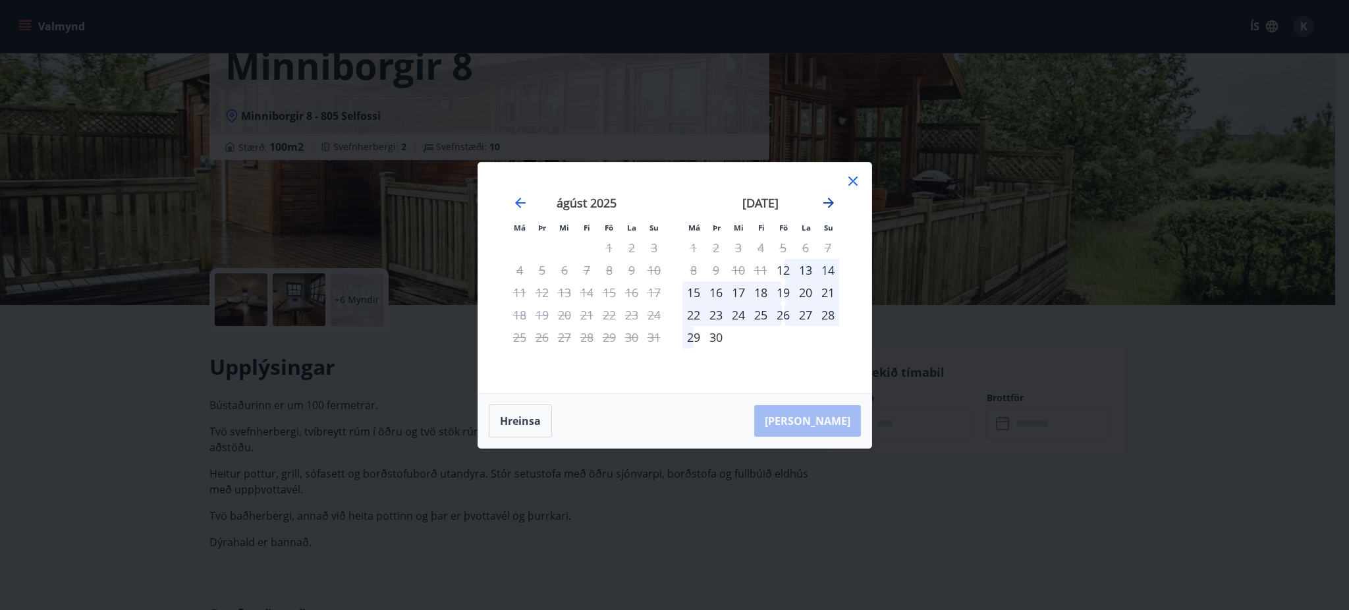
click at [824, 199] on icon "Move forward to switch to the next month." at bounding box center [829, 203] width 16 height 16
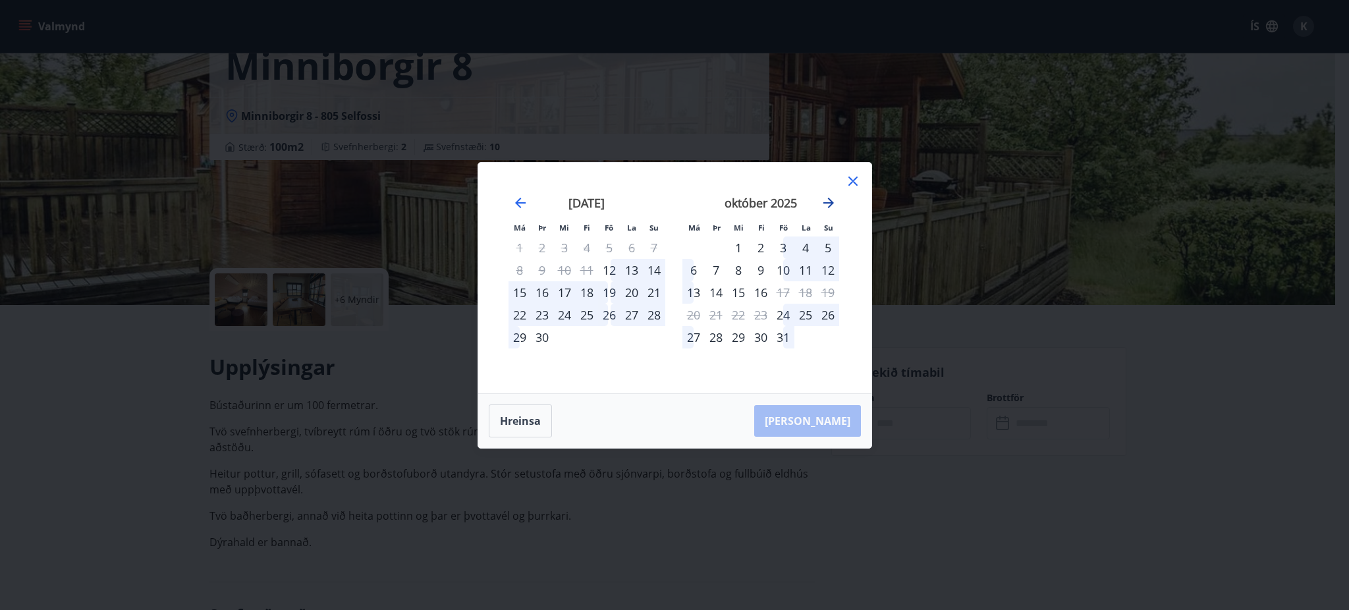
click at [824, 199] on icon "Move forward to switch to the next month." at bounding box center [829, 203] width 16 height 16
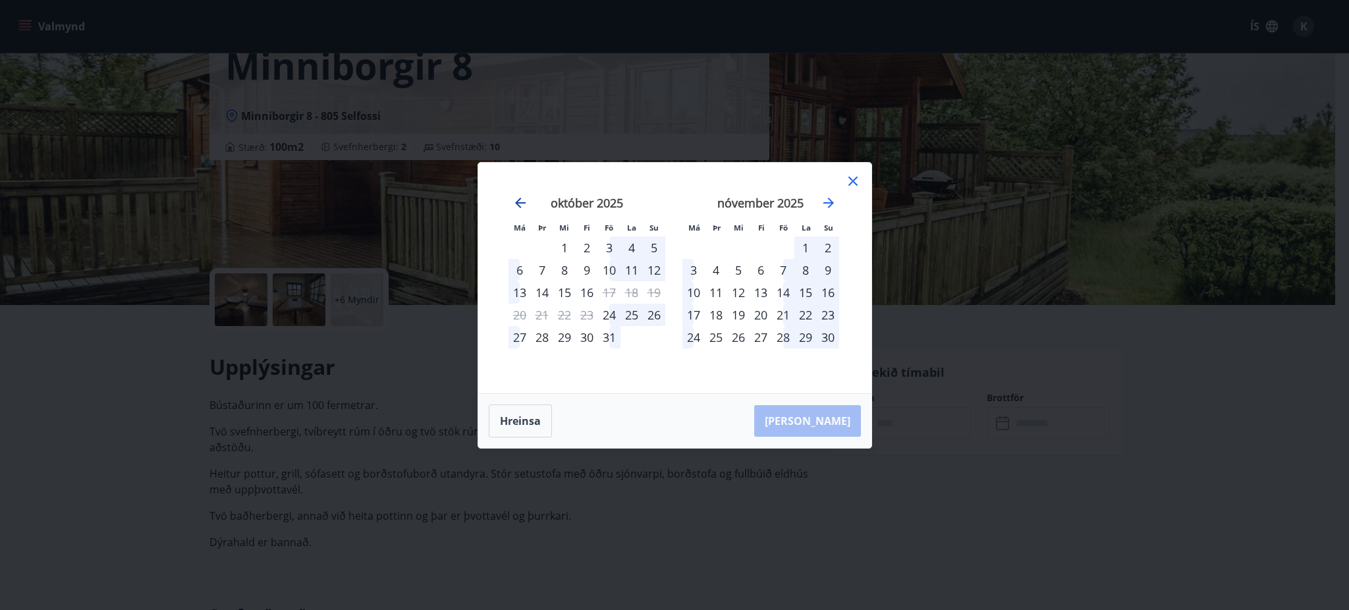
click at [521, 201] on icon "Move backward to switch to the previous month." at bounding box center [521, 203] width 16 height 16
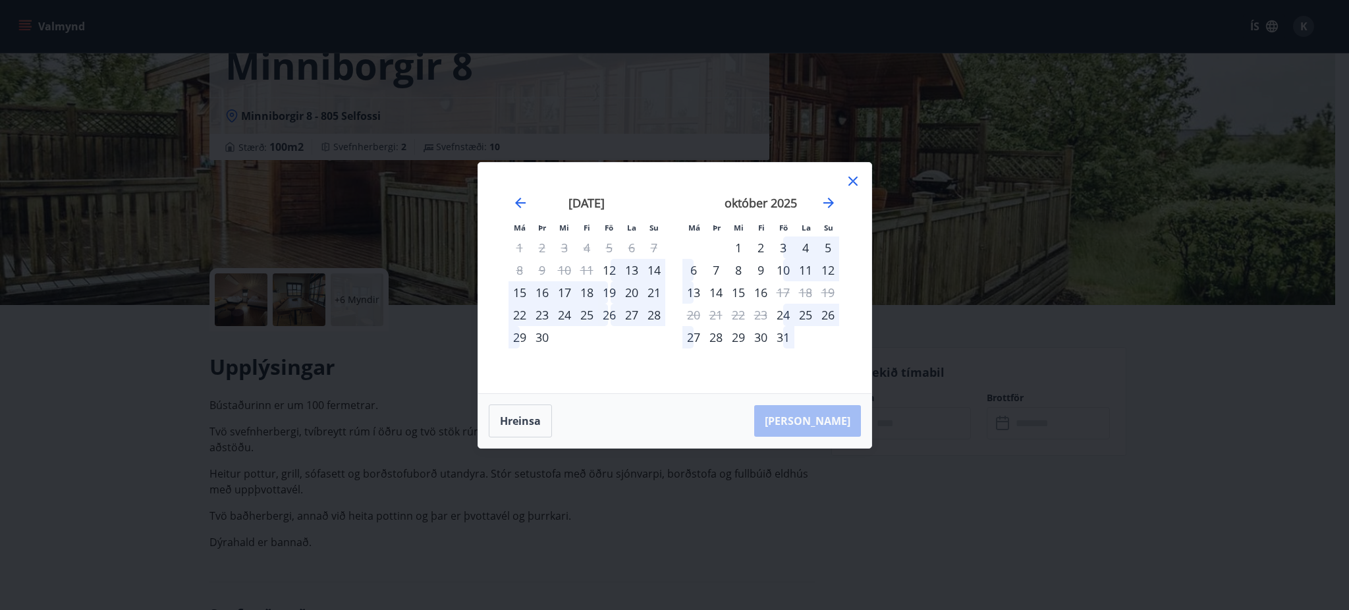
click at [870, 170] on div "Má Þr Mi Fi Fö La Su Má Þr Mi Fi Fö La Su [DATE] 1 2 3 4 5 6 7 8 9 10 11 12 13 …" at bounding box center [674, 278] width 393 height 231
click at [861, 178] on div "Má Þr Mi Fi Fö La Su Má Þr Mi Fi Fö La Su [DATE] 1 2 3 4 5 6 7 8 9 10 11 12 13 …" at bounding box center [674, 278] width 393 height 231
click at [847, 183] on icon at bounding box center [853, 181] width 16 height 16
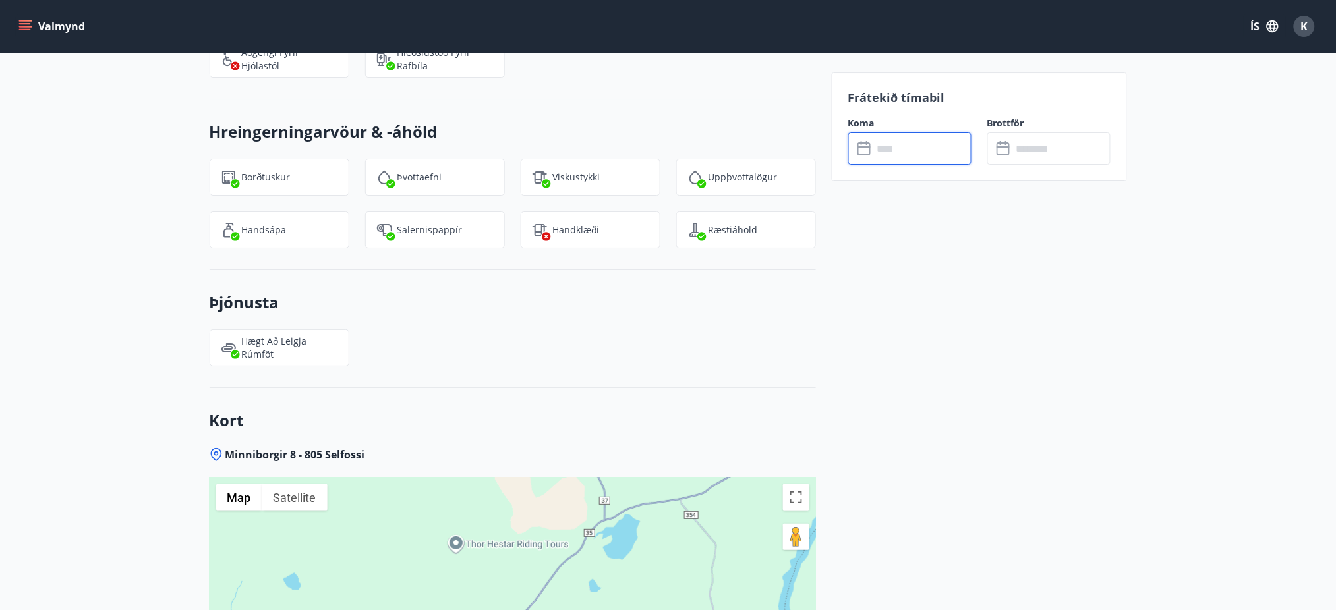
scroll to position [0, 0]
